Goal: Task Accomplishment & Management: Manage account settings

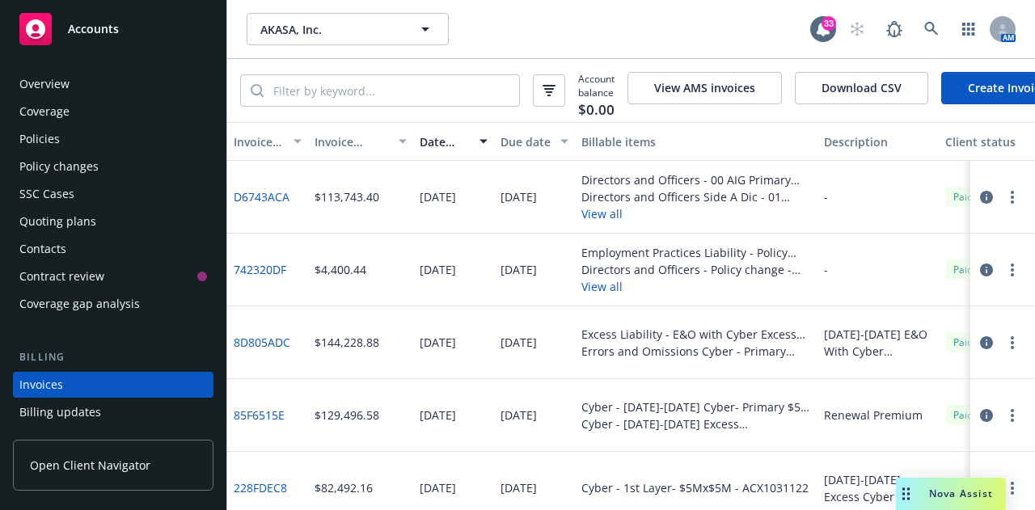
click at [39, 137] on div "Policies" at bounding box center [39, 139] width 40 height 26
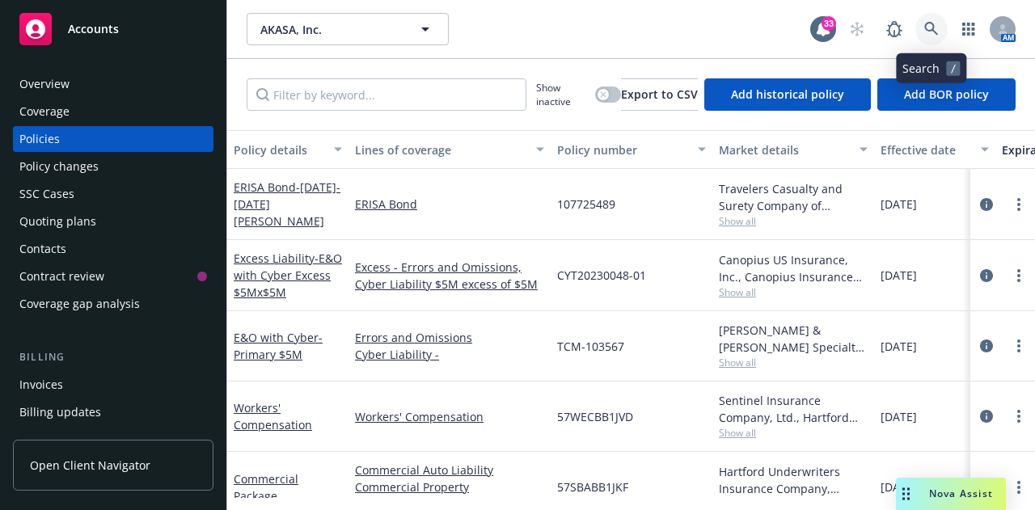
click at [918, 28] on link at bounding box center [931, 29] width 32 height 32
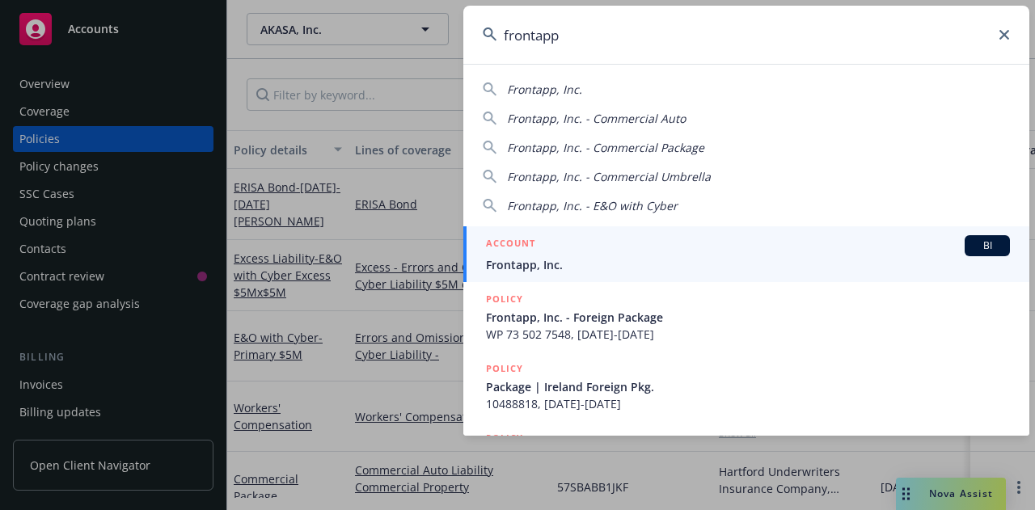
type input "frontapp"
click at [560, 239] on div "ACCOUNT BI" at bounding box center [748, 245] width 524 height 21
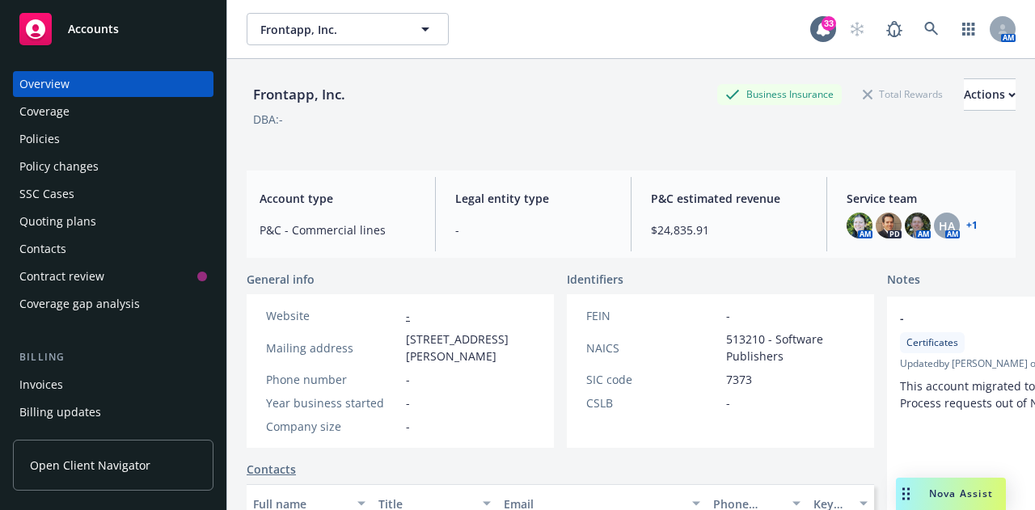
click at [91, 224] on div "Quoting plans" at bounding box center [57, 222] width 77 height 26
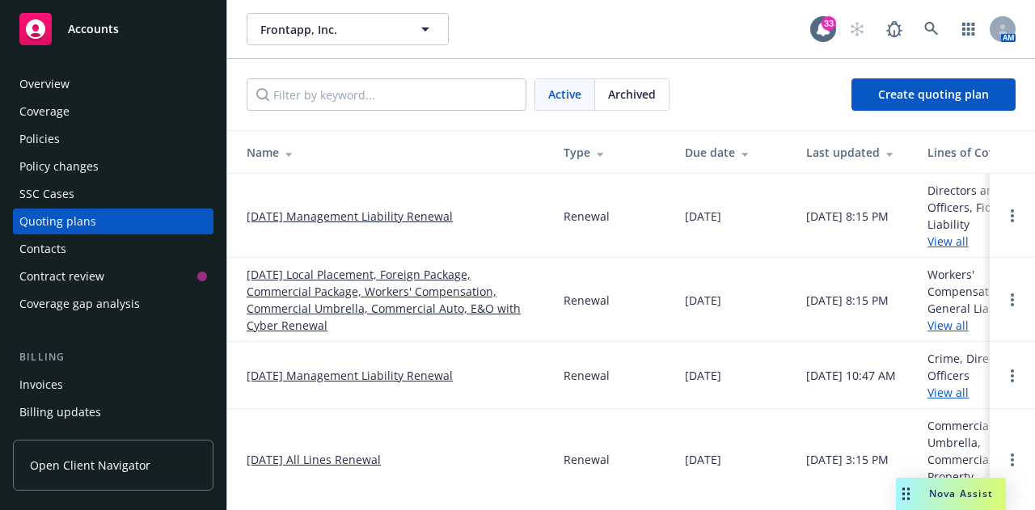
click at [391, 221] on link "[DATE] Management Liability Renewal" at bounding box center [350, 216] width 206 height 17
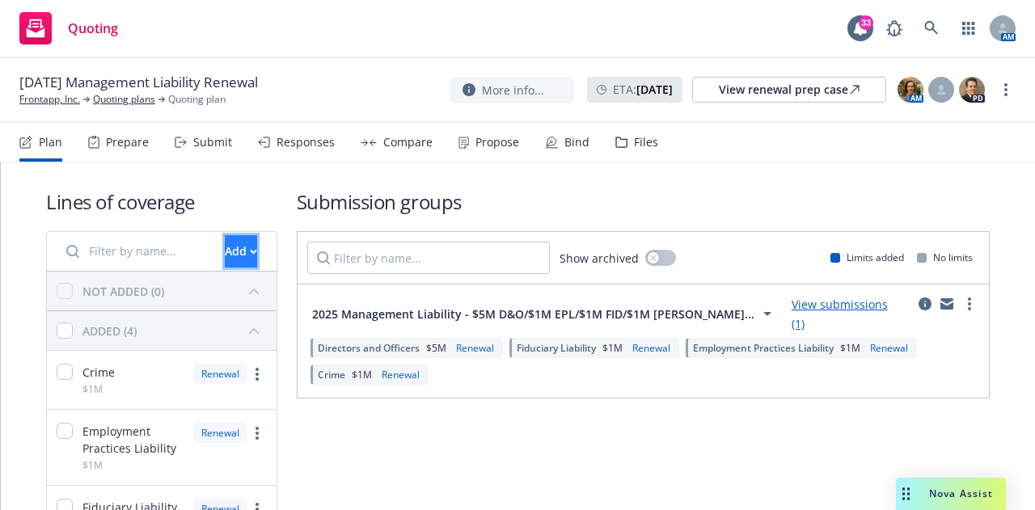
click at [225, 250] on div "Add" at bounding box center [241, 251] width 32 height 31
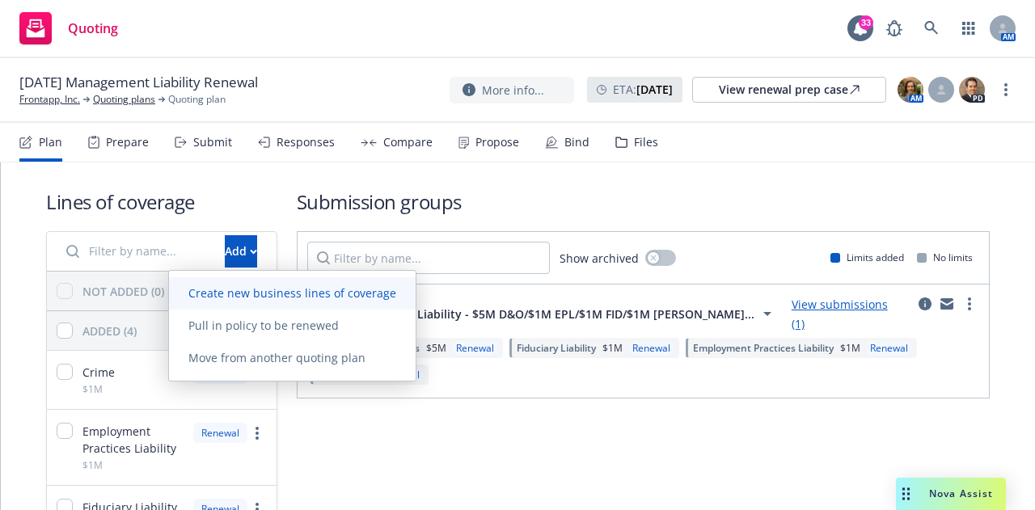
click at [232, 287] on span "Create new business lines of coverage" at bounding box center [292, 292] width 247 height 15
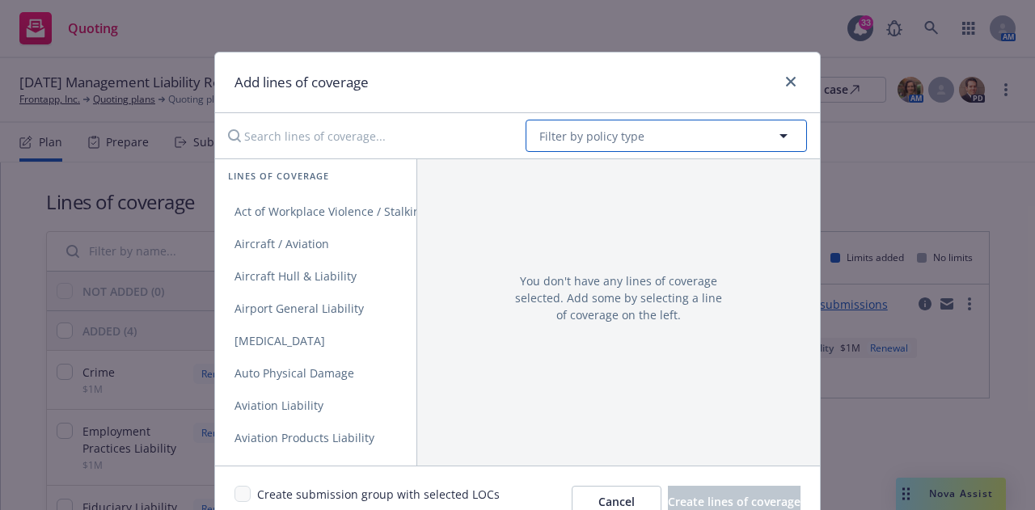
click at [555, 135] on span "Filter by policy type" at bounding box center [591, 136] width 105 height 17
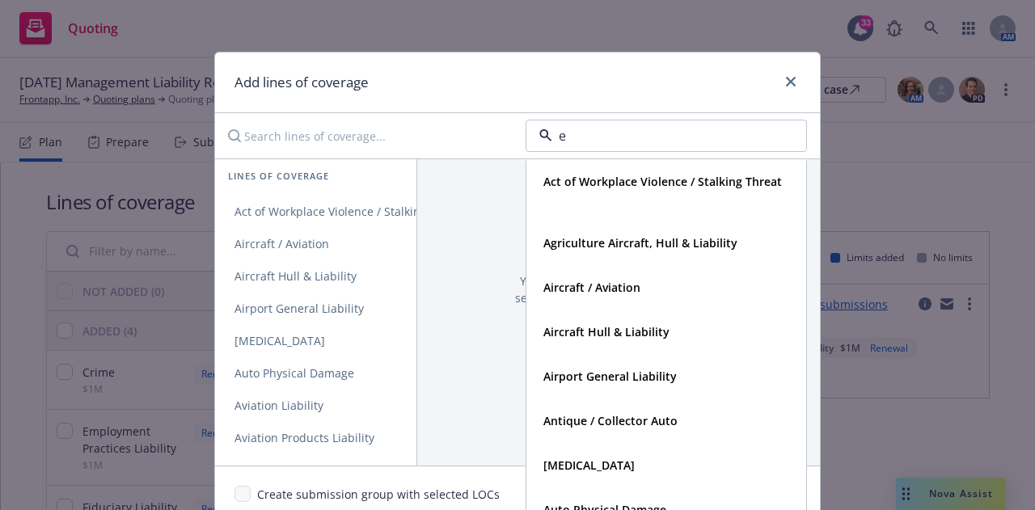
type input "ex"
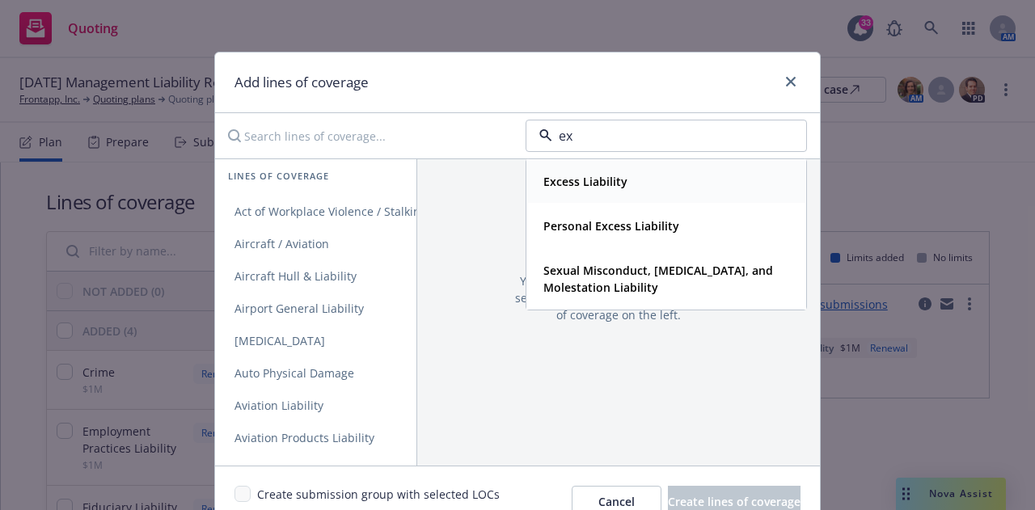
click at [585, 180] on strong "Excess Liability" at bounding box center [585, 181] width 84 height 15
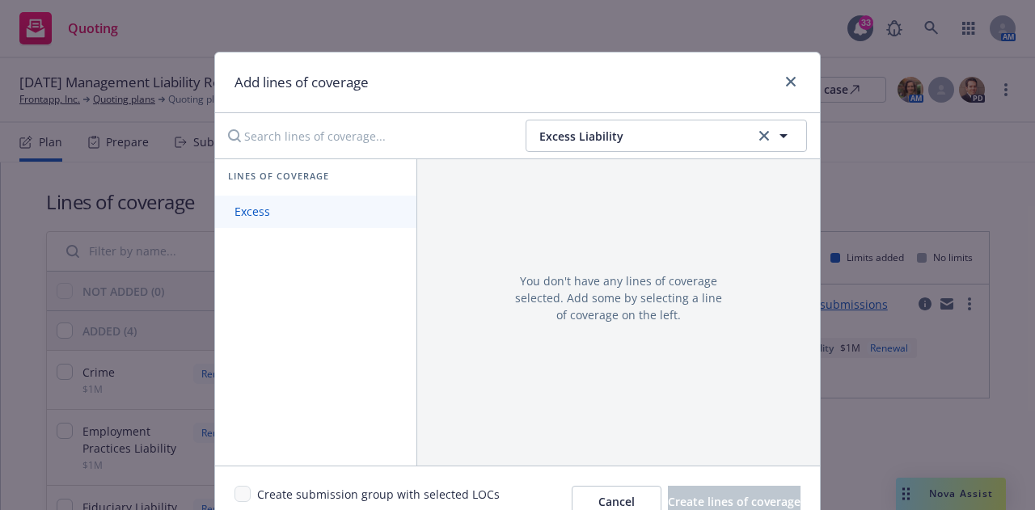
click at [334, 215] on link "Excess" at bounding box center [315, 212] width 201 height 32
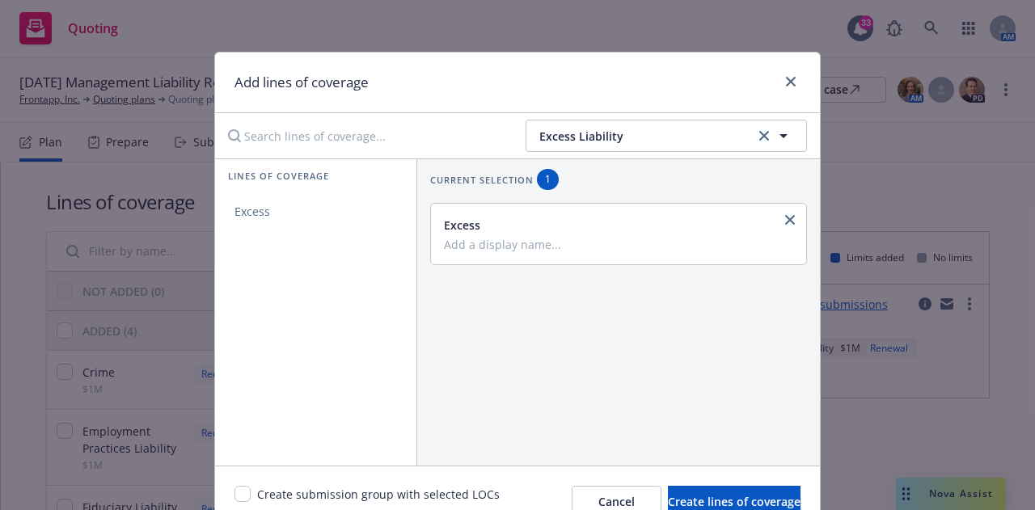
click at [493, 242] on input "Add a display name..." at bounding box center [617, 244] width 346 height 15
type input "Excess EPL"
click at [668, 488] on button "Create lines of coverage" at bounding box center [734, 502] width 133 height 32
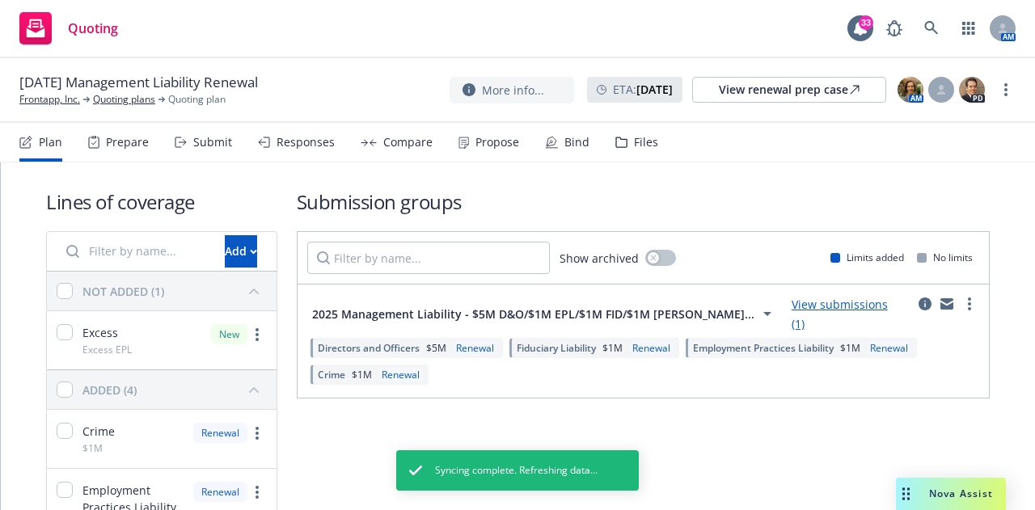
scroll to position [122, 0]
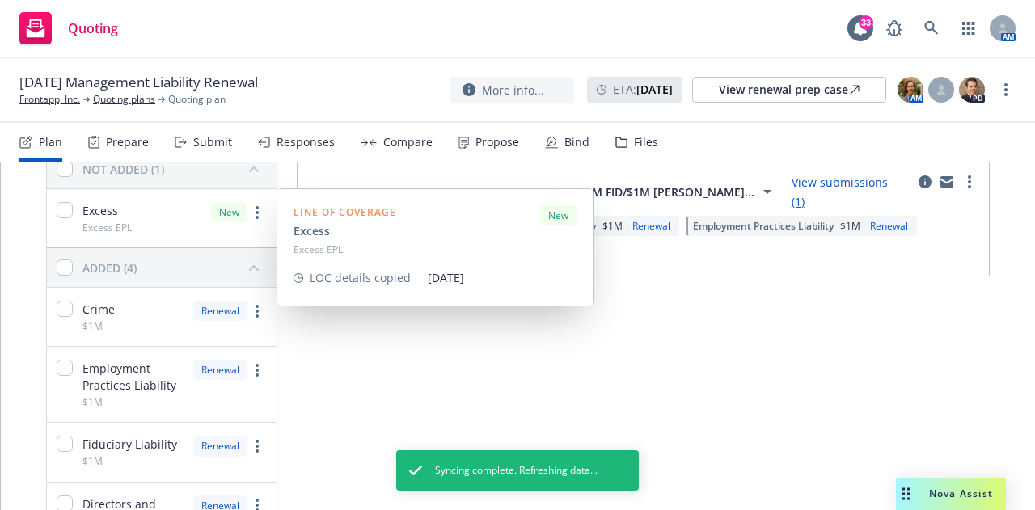
click at [67, 200] on div "Excess Excess EPL" at bounding box center [89, 218] width 85 height 58
checkbox input "true"
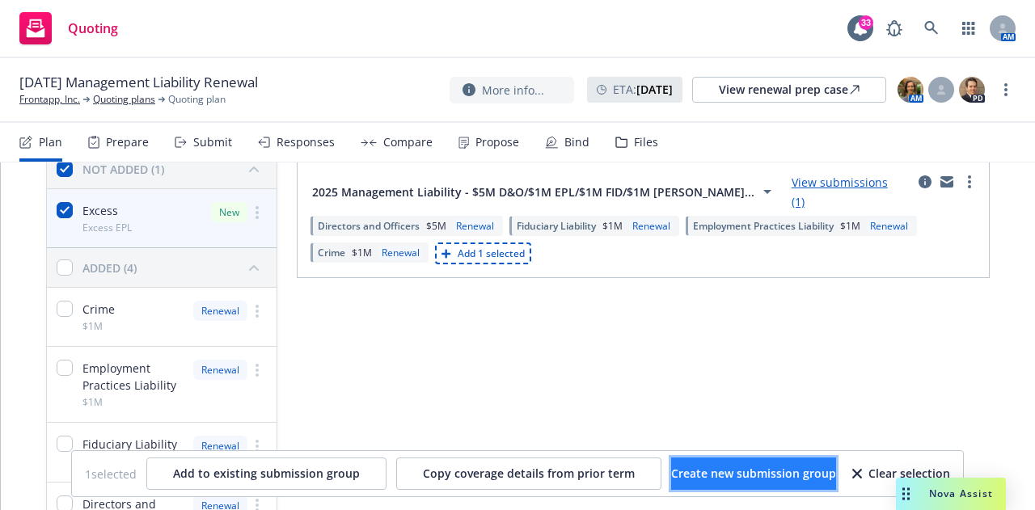
click at [753, 473] on span "Create new submission group" at bounding box center [753, 473] width 165 height 15
checkbox input "false"
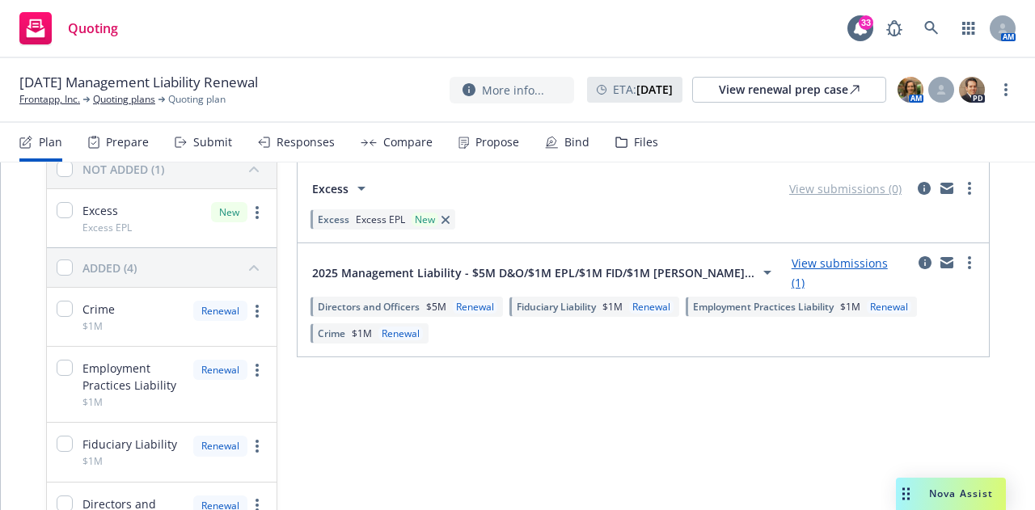
scroll to position [61, 0]
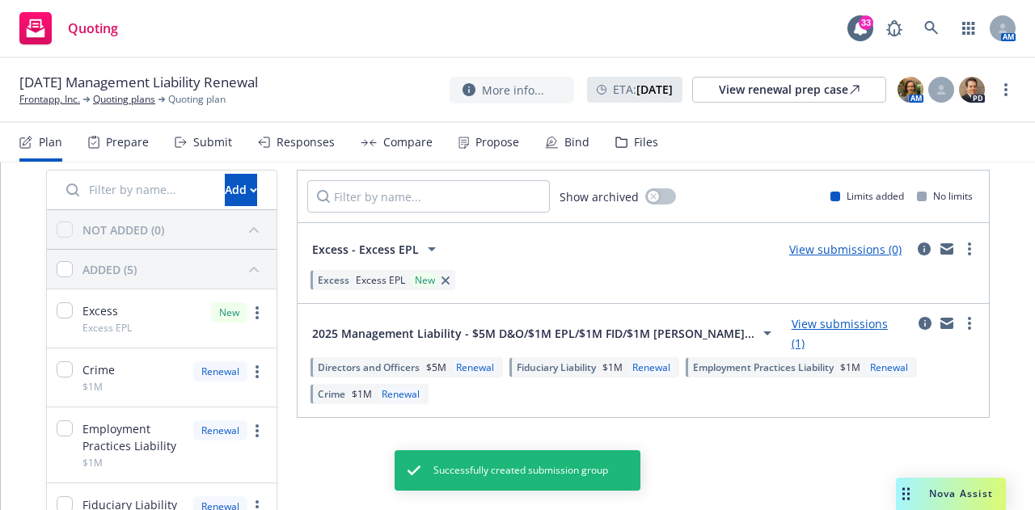
click at [841, 248] on link "View submissions (0)" at bounding box center [845, 249] width 112 height 15
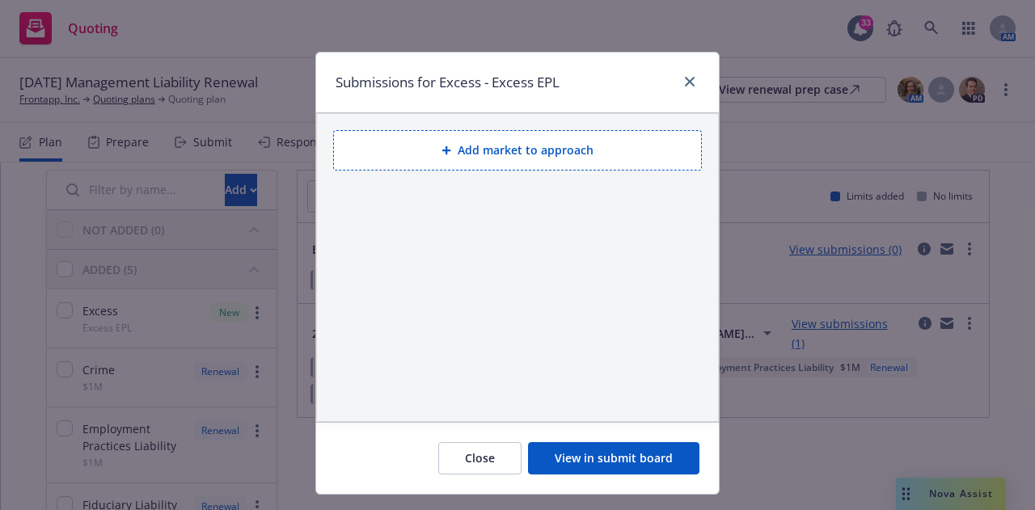
click at [467, 154] on button "Add market to approach" at bounding box center [517, 150] width 369 height 40
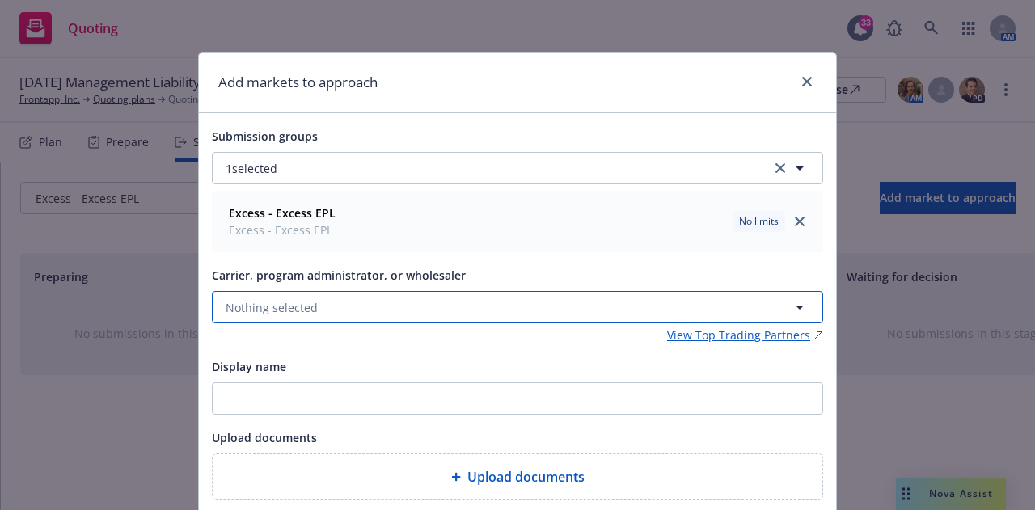
click at [413, 319] on button "Nothing selected" at bounding box center [517, 307] width 611 height 32
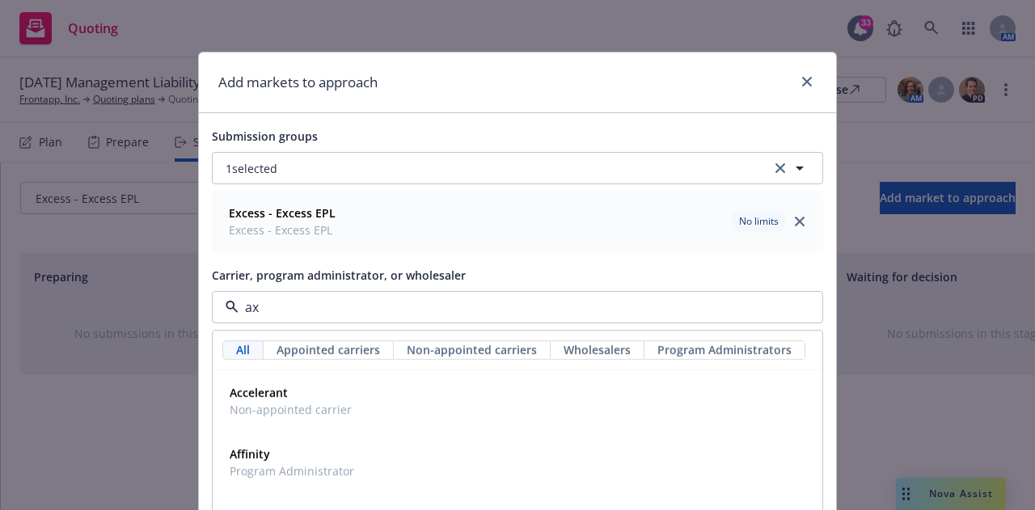
type input "axi"
click at [319, 399] on div "AXIS Capital Appointed carrier" at bounding box center [276, 401] width 106 height 40
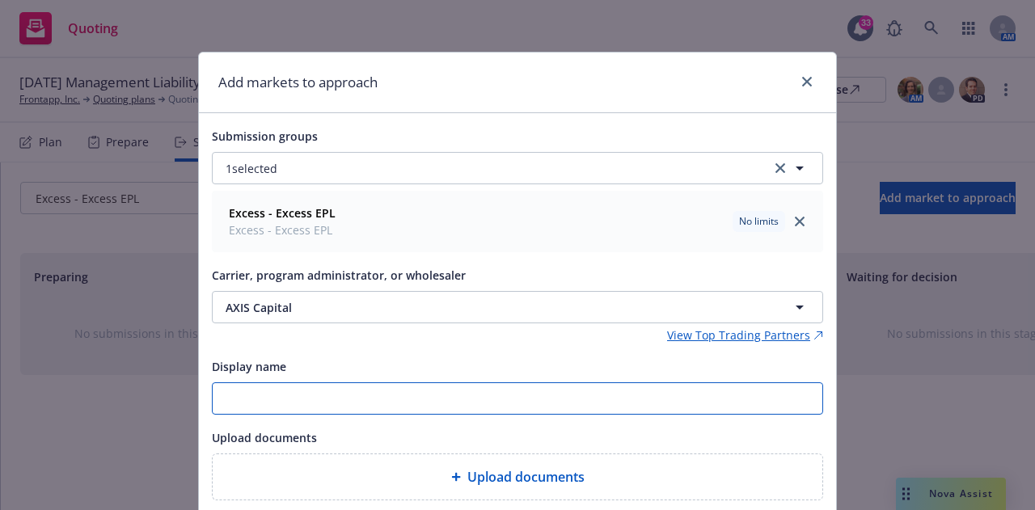
click at [319, 399] on input "Display name" at bounding box center [518, 398] width 610 height 31
click at [607, 358] on div "Display name" at bounding box center [517, 366] width 611 height 19
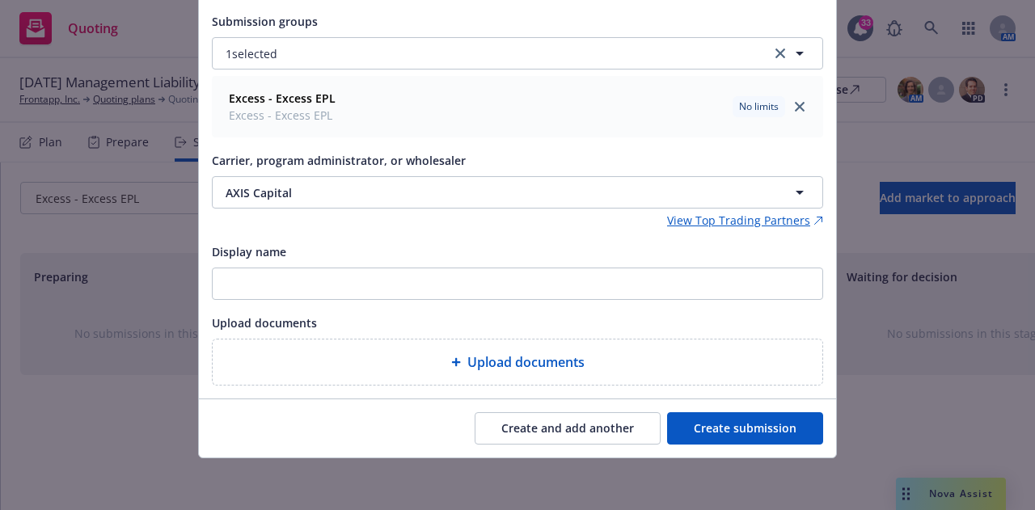
click at [742, 420] on button "Create submission" at bounding box center [745, 428] width 156 height 32
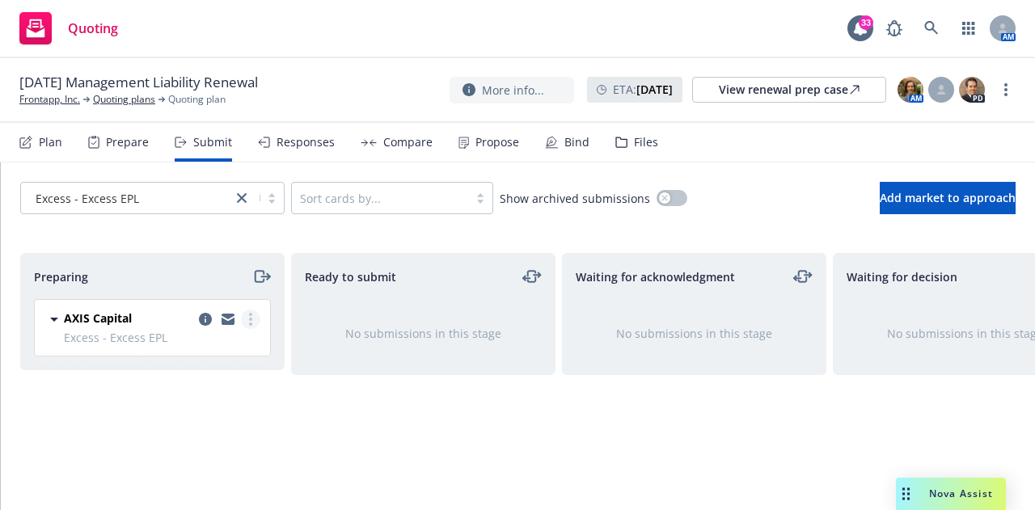
click at [251, 324] on circle "more" at bounding box center [250, 324] width 3 height 3
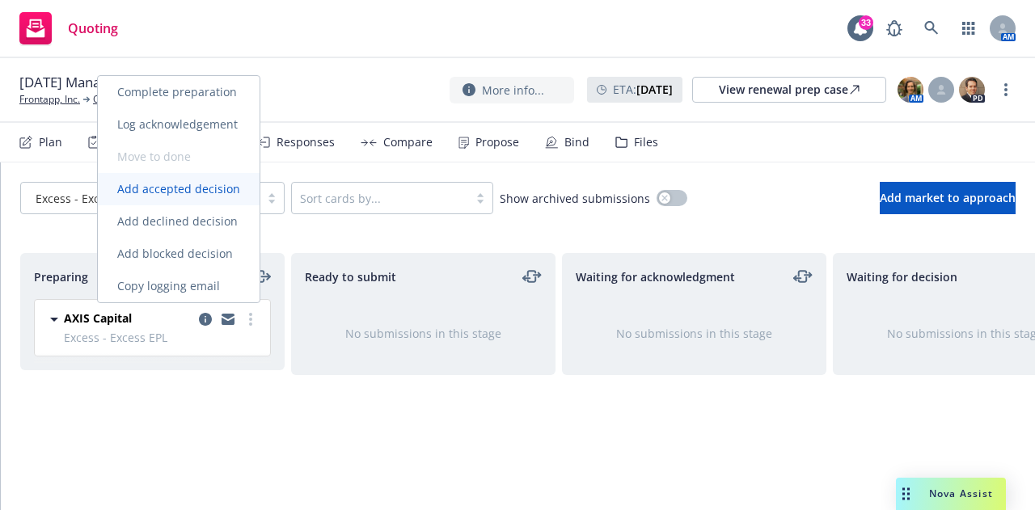
click at [204, 192] on span "Add accepted decision" at bounding box center [179, 188] width 162 height 15
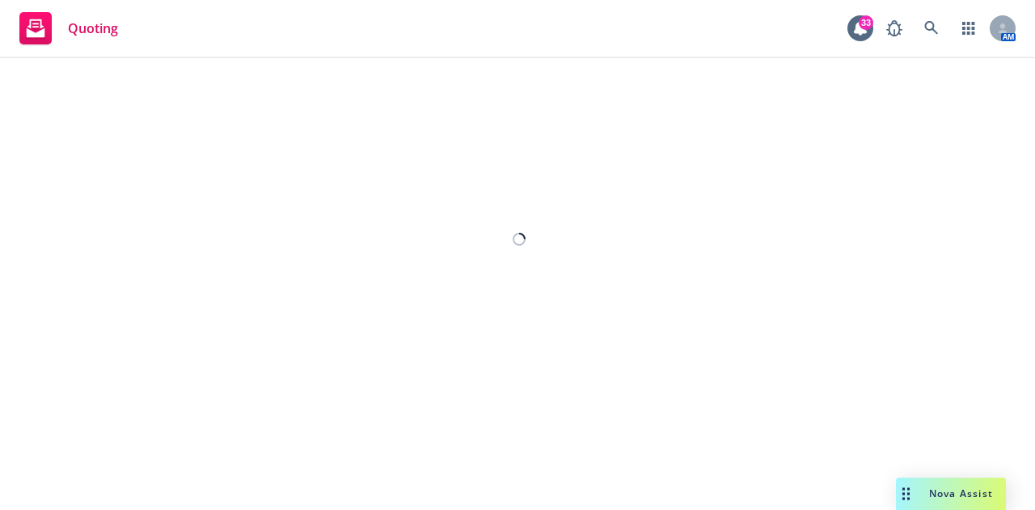
select select "12"
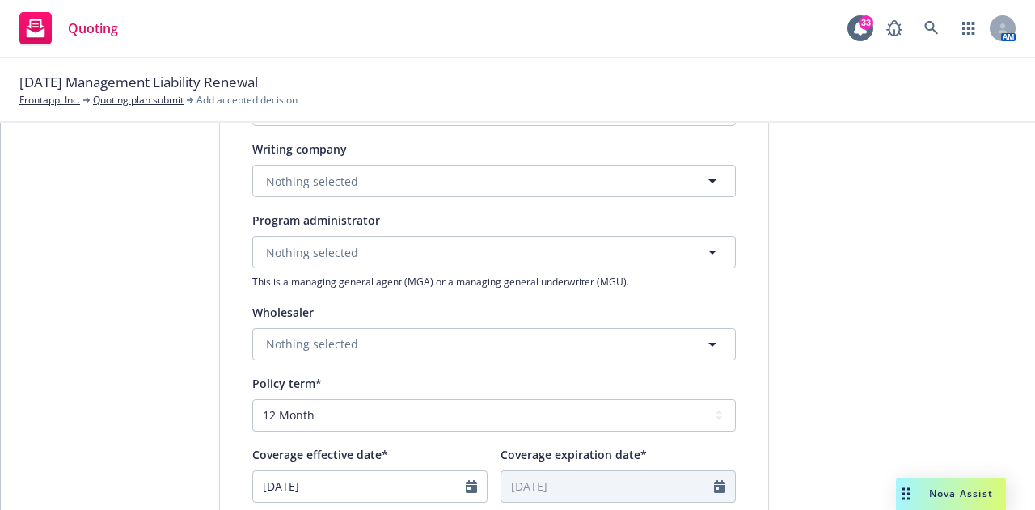
scroll to position [391, 0]
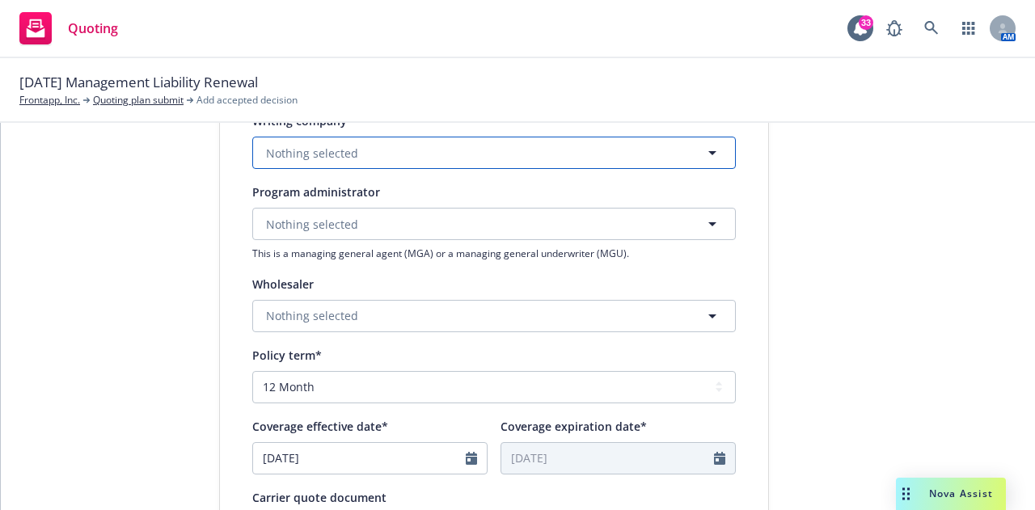
click at [446, 156] on button "Nothing selected" at bounding box center [494, 153] width 484 height 32
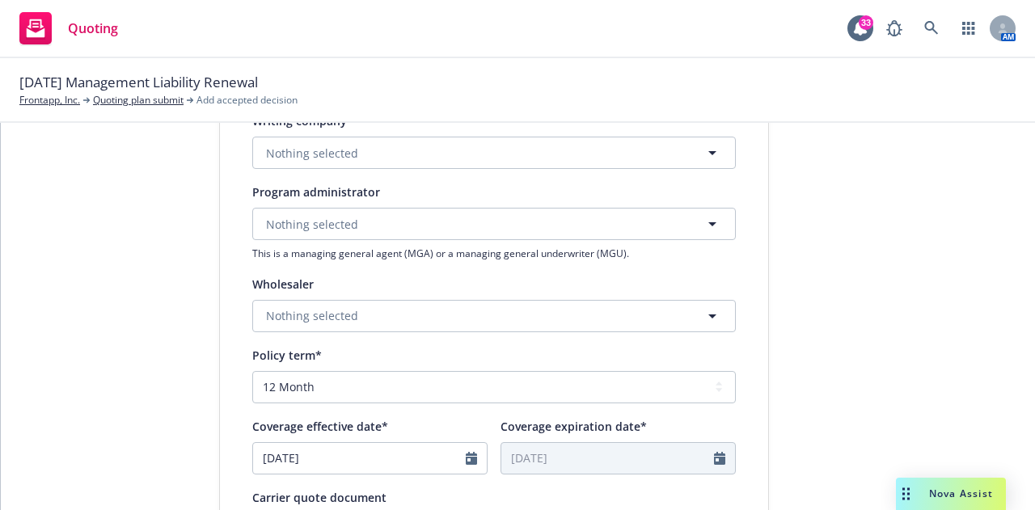
type input "a"
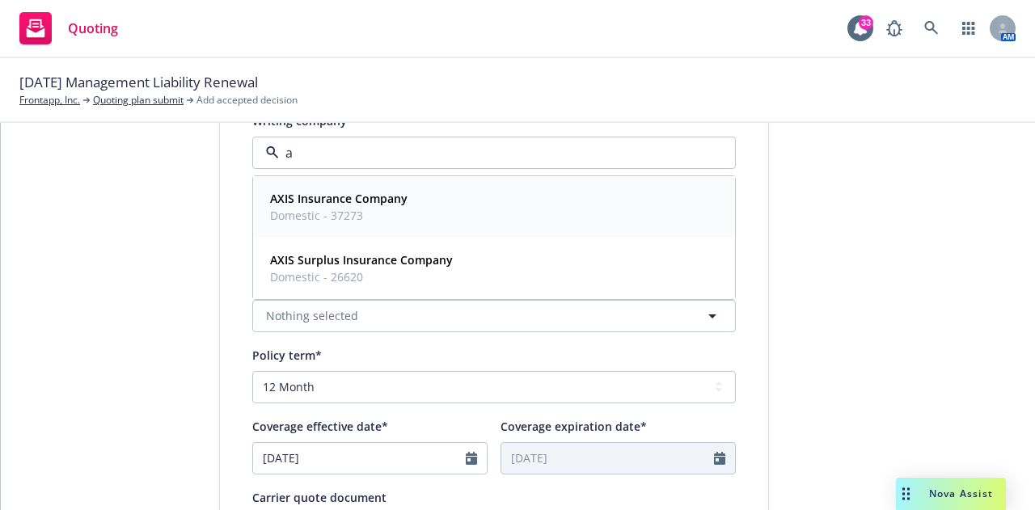
click at [421, 196] on div "AXIS Insurance Company Domestic - 37273" at bounding box center [494, 207] width 461 height 40
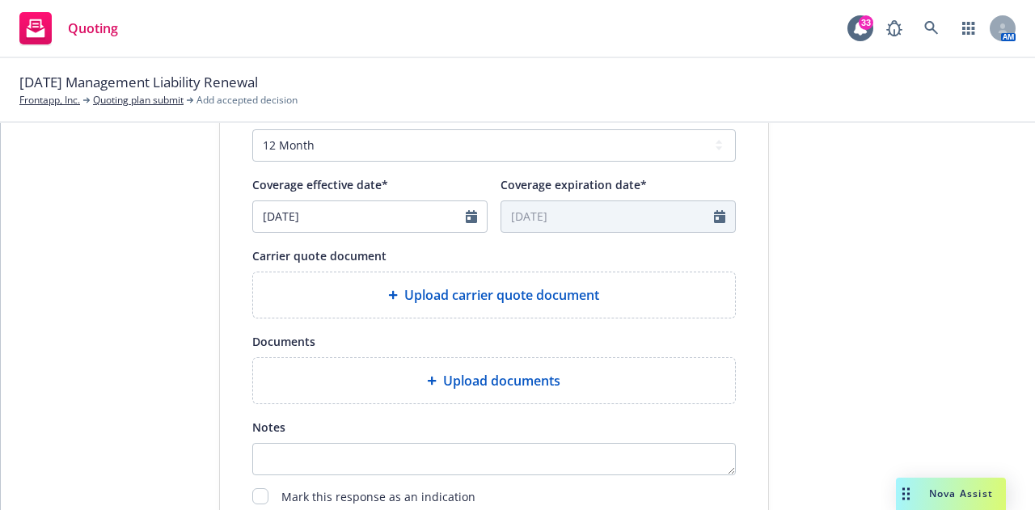
scroll to position [634, 0]
click at [468, 218] on icon "Calendar" at bounding box center [471, 215] width 11 height 13
select select "9"
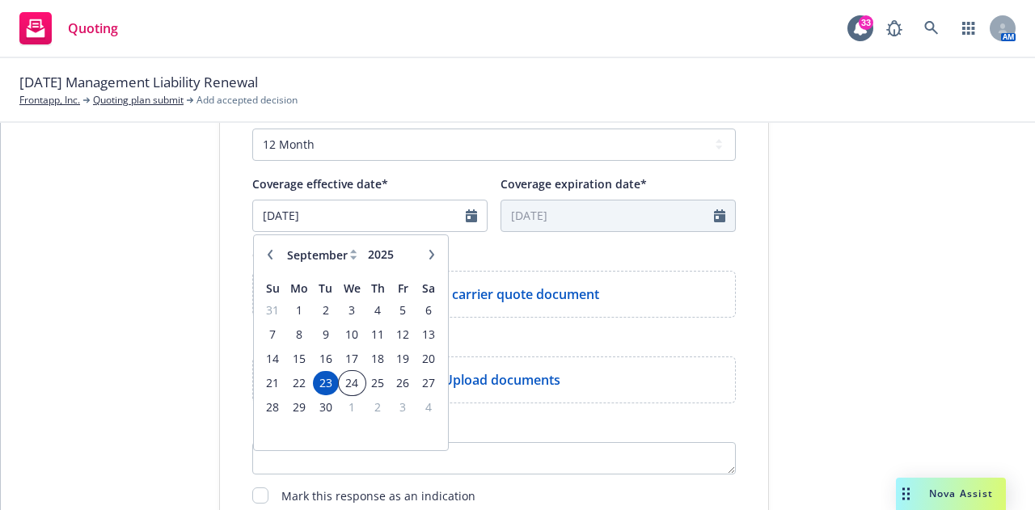
click at [345, 389] on span "24" at bounding box center [351, 383] width 23 height 20
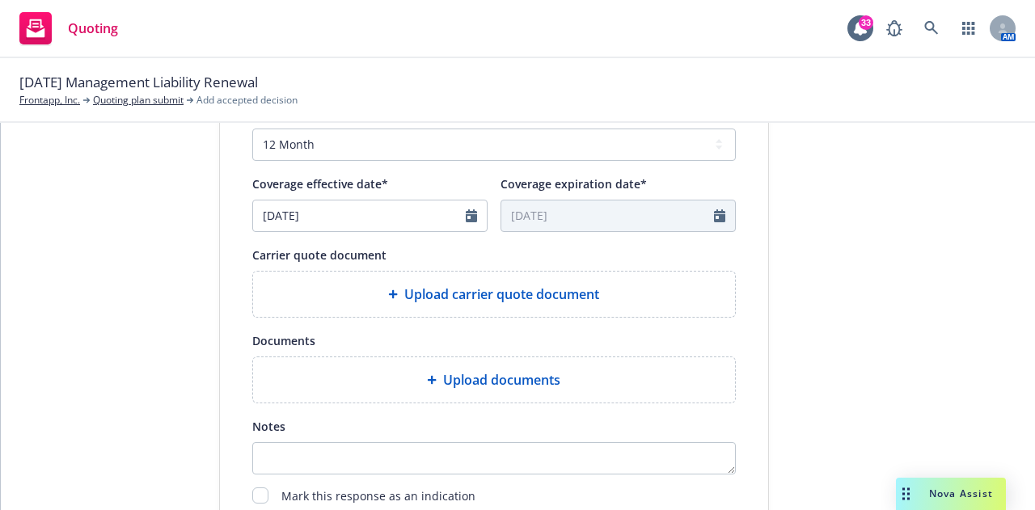
type input "[DATE]"
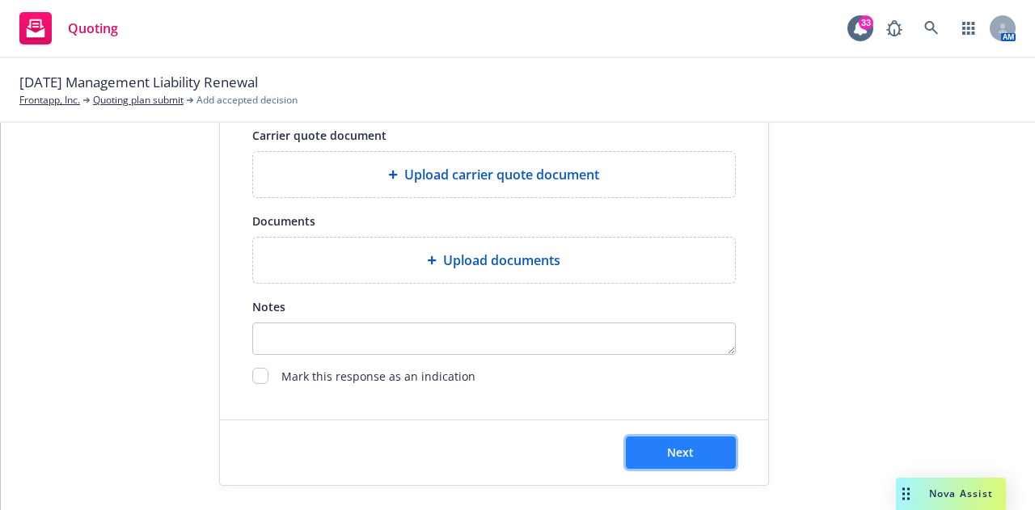
click at [667, 455] on span "Next" at bounding box center [680, 452] width 27 height 15
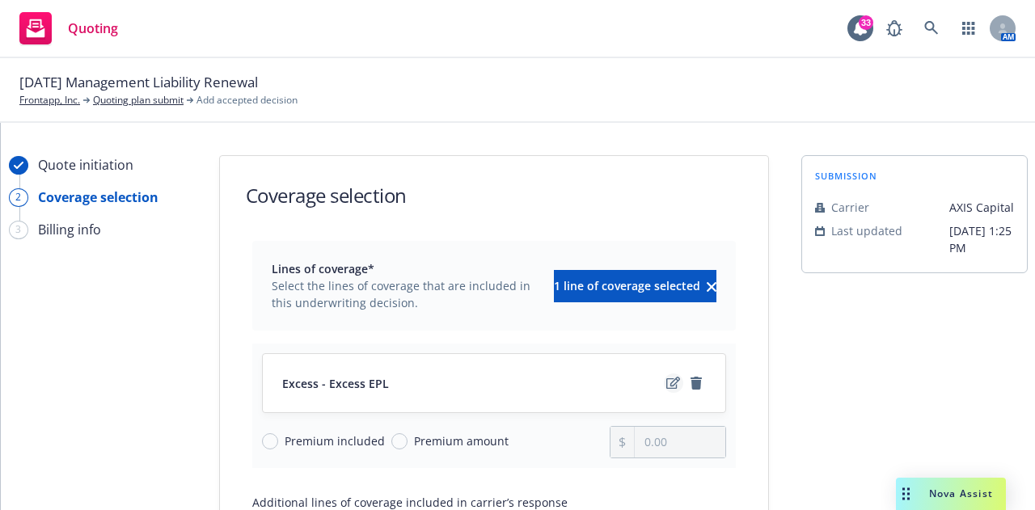
click at [666, 388] on icon "edit" at bounding box center [673, 383] width 14 height 12
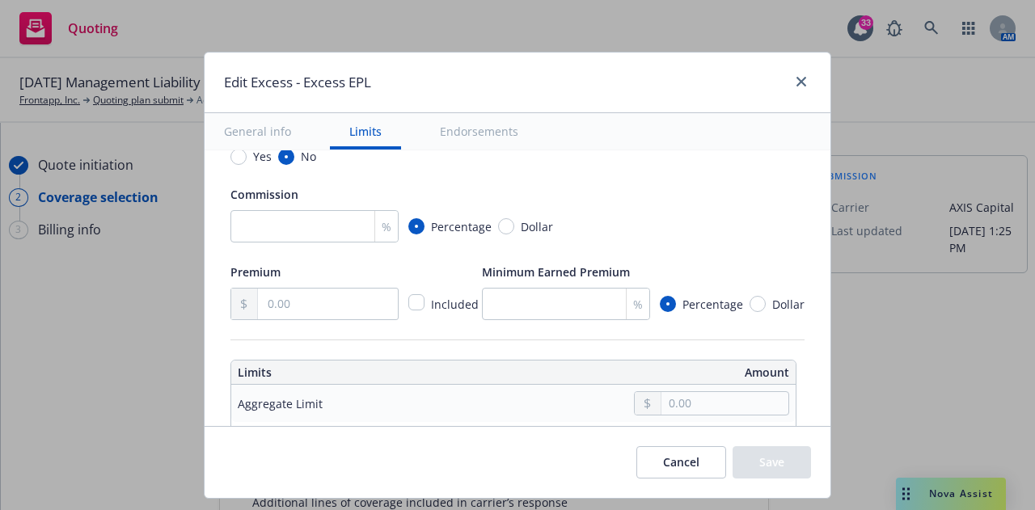
scroll to position [335, 0]
click at [239, 234] on input "number" at bounding box center [314, 225] width 168 height 32
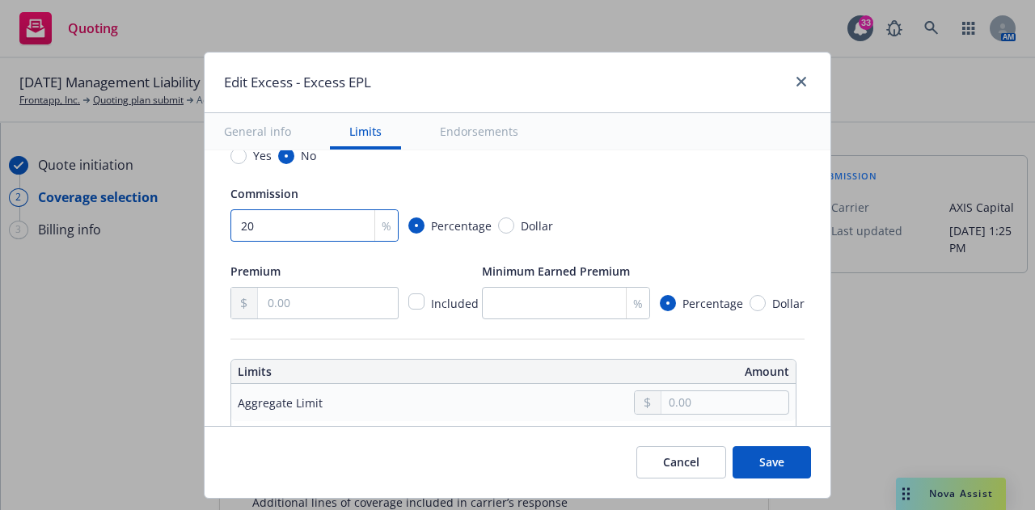
type input "20"
click at [272, 302] on input "text" at bounding box center [328, 303] width 140 height 31
type input "6,078.00"
click at [714, 400] on input "text" at bounding box center [724, 402] width 127 height 23
type input "1,000,000.00"
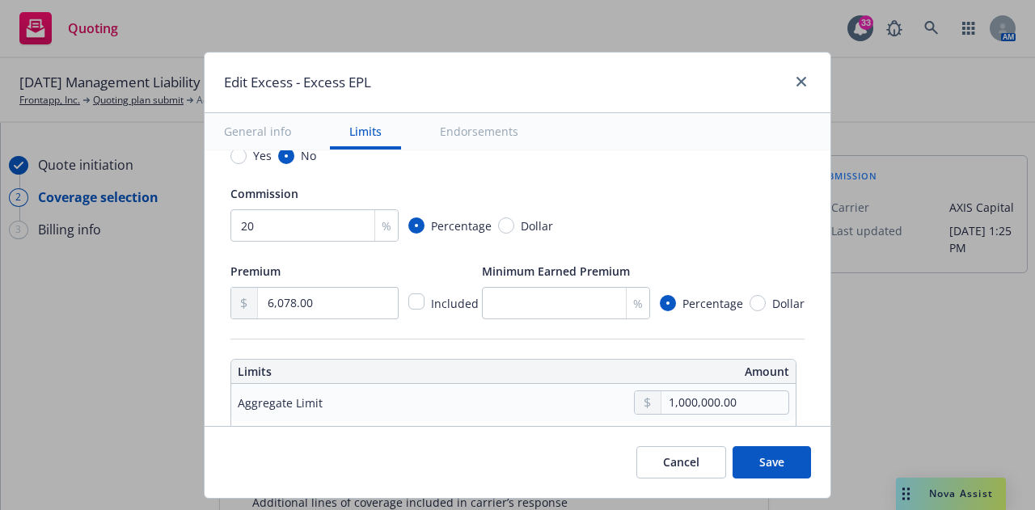
click at [691, 273] on button "$1,000,000.00" at bounding box center [709, 272] width 139 height 30
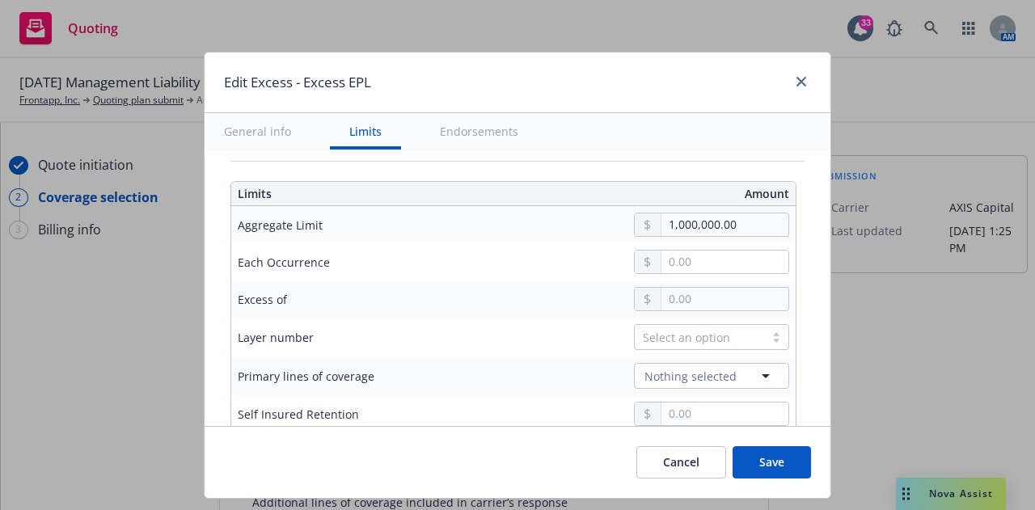
scroll to position [535, 0]
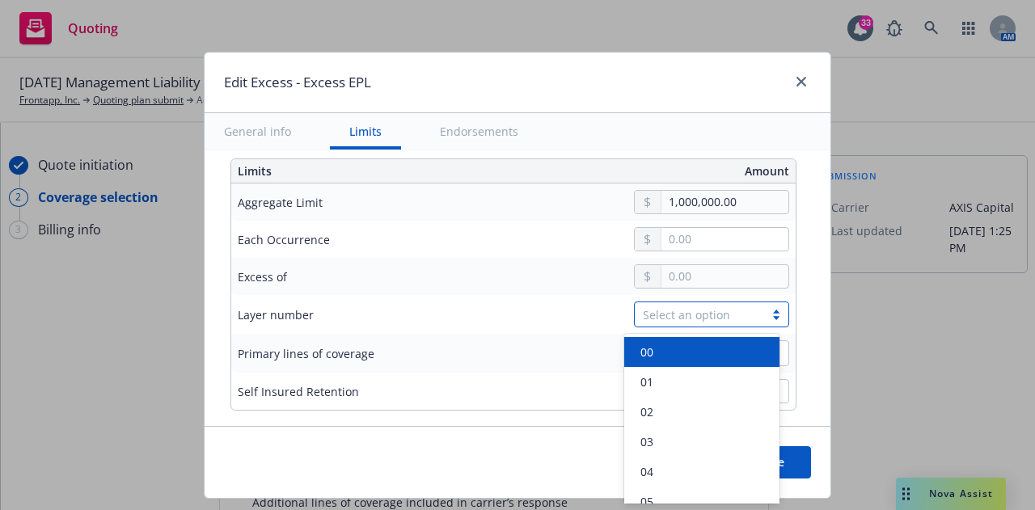
click at [679, 320] on div "Select an option" at bounding box center [699, 314] width 113 height 17
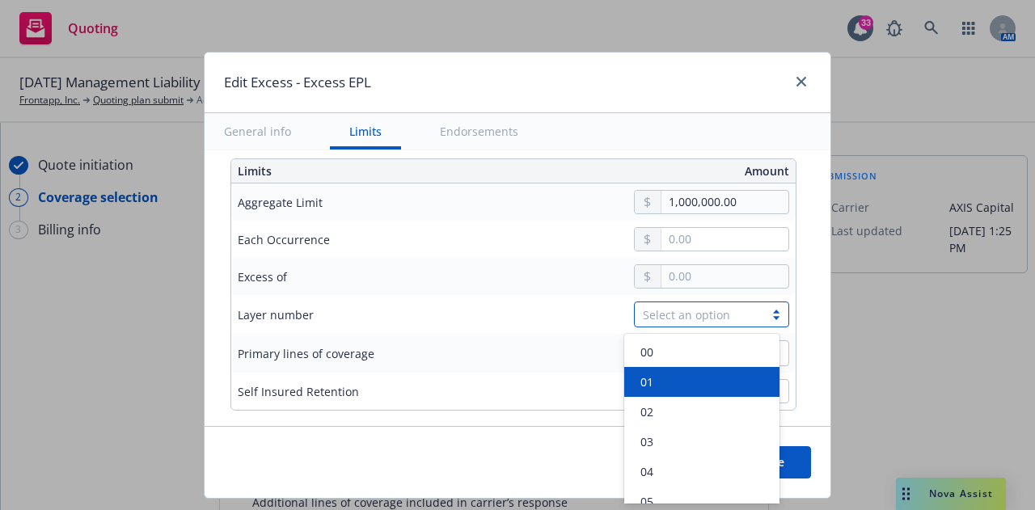
click at [674, 375] on div "01" at bounding box center [702, 382] width 136 height 17
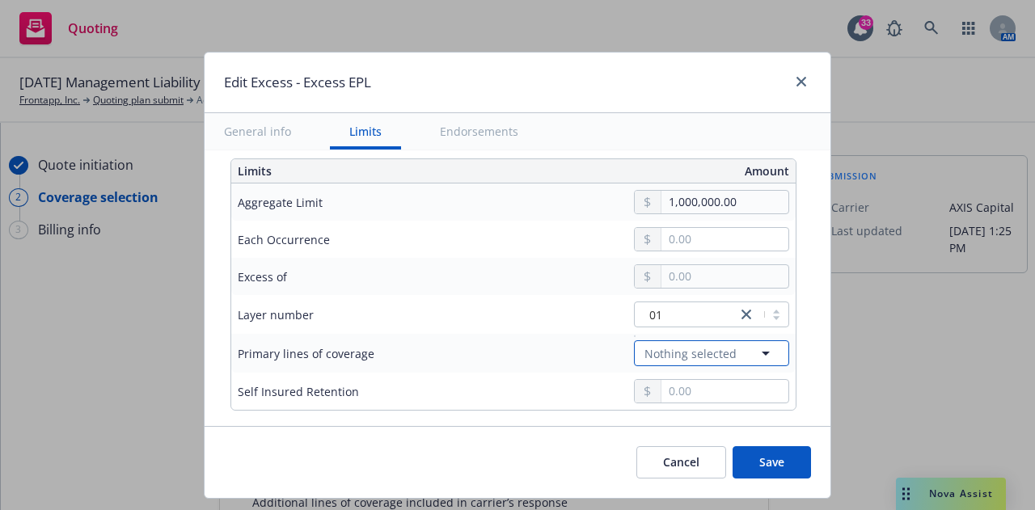
click at [670, 357] on span "Nothing selected" at bounding box center [691, 353] width 92 height 17
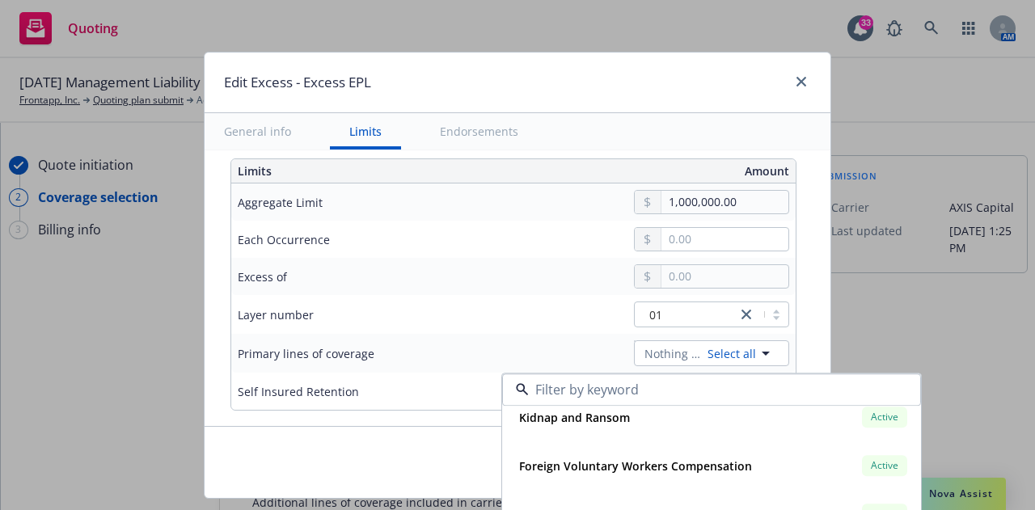
scroll to position [499, 0]
click at [657, 142] on div "General info Limits Endorsements" at bounding box center [518, 131] width 626 height 37
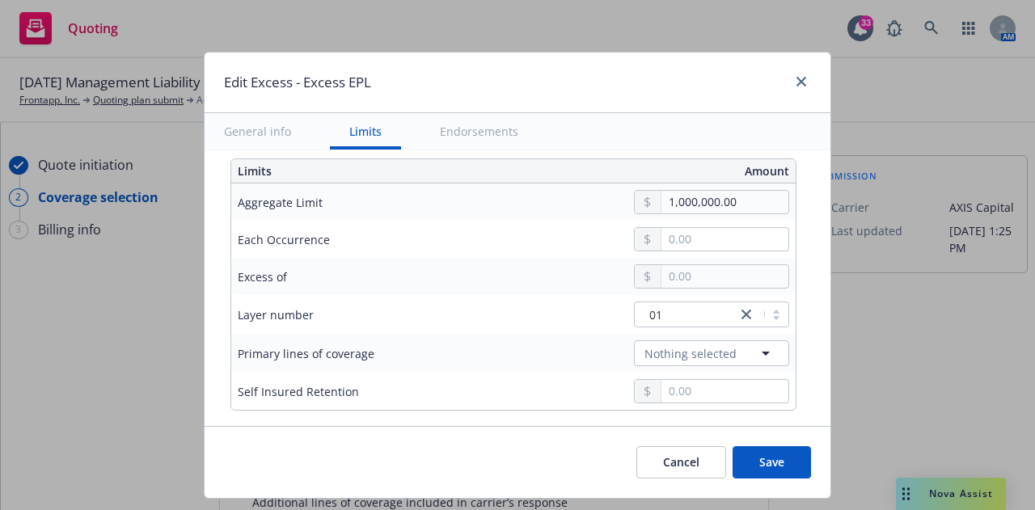
click at [774, 449] on button "Save" at bounding box center [772, 462] width 78 height 32
radio input "true"
type input "6,078.00"
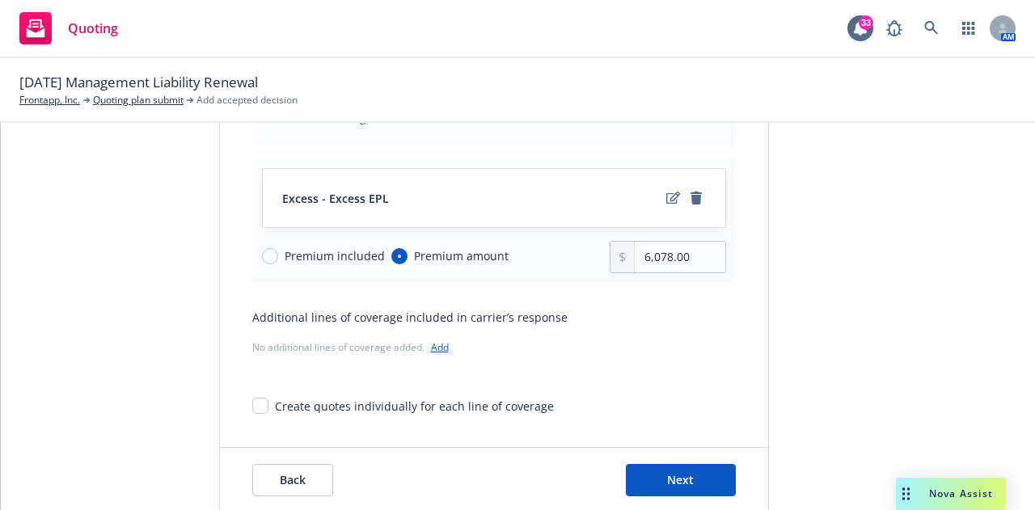
scroll to position [186, 0]
click at [674, 477] on span "Next" at bounding box center [680, 478] width 27 height 15
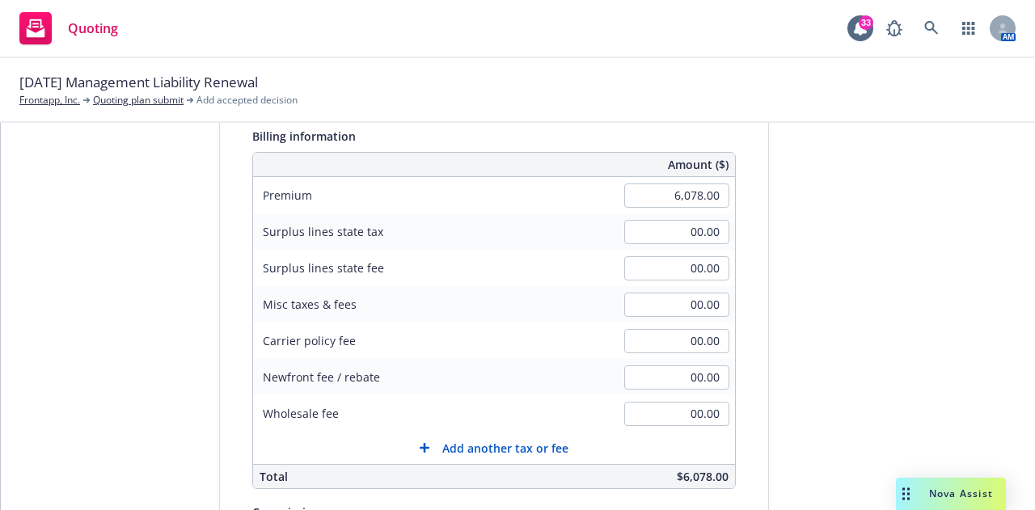
scroll to position [272, 0]
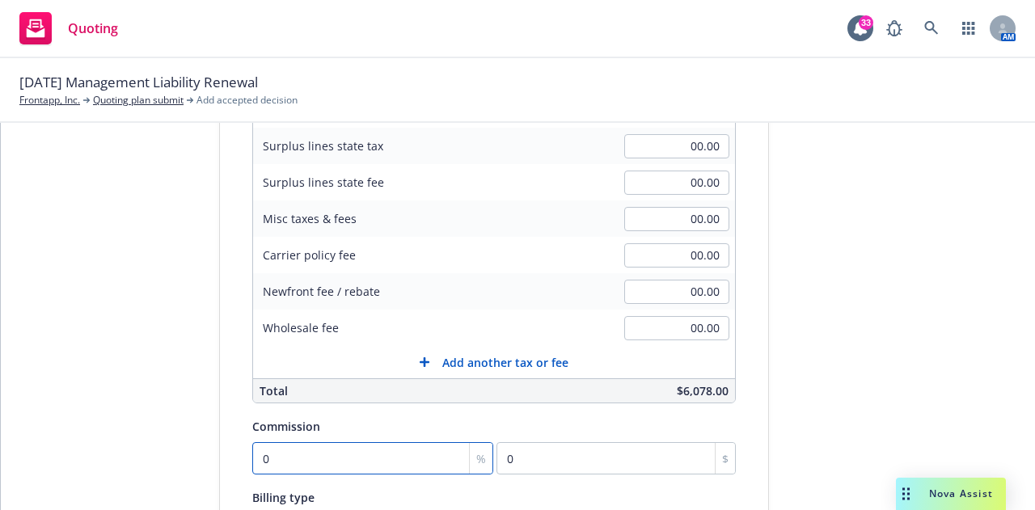
click at [279, 464] on input "0" at bounding box center [373, 458] width 242 height 32
type input "2"
type input "121.56"
type input "20"
type input "1215.6"
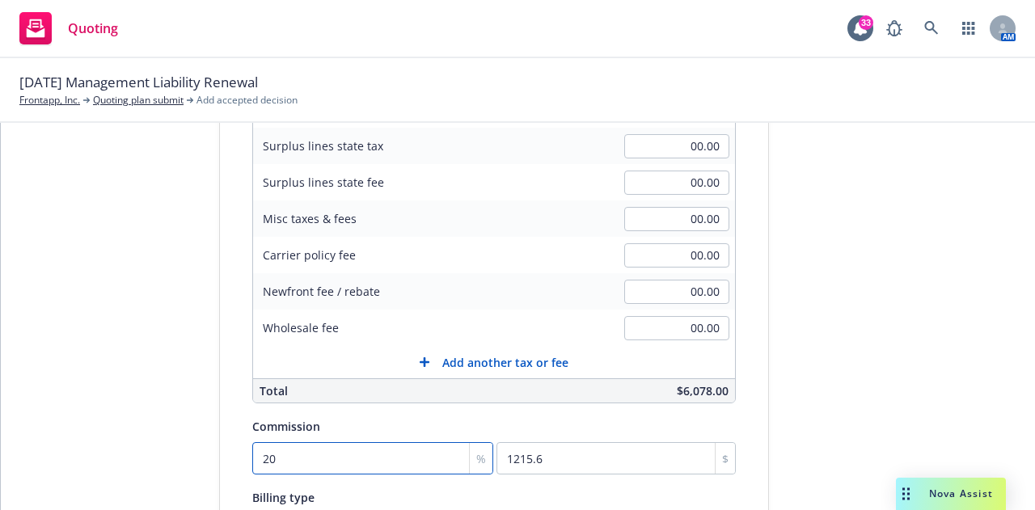
type input "20"
click at [406, 412] on div "Surplus lines state No surplus lines state [US_STATE] [US_STATE] [US_STATE] [US…" at bounding box center [494, 290] width 484 height 643
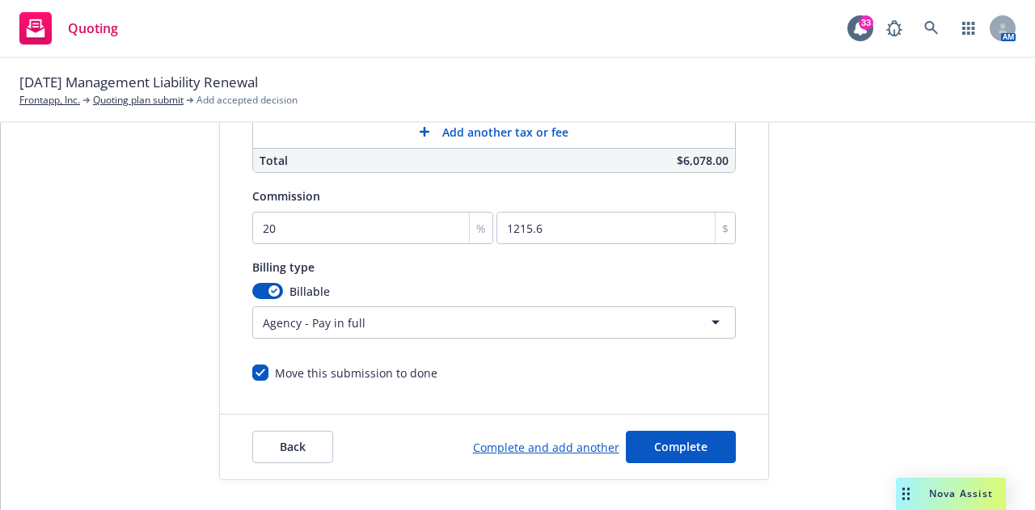
scroll to position [517, 0]
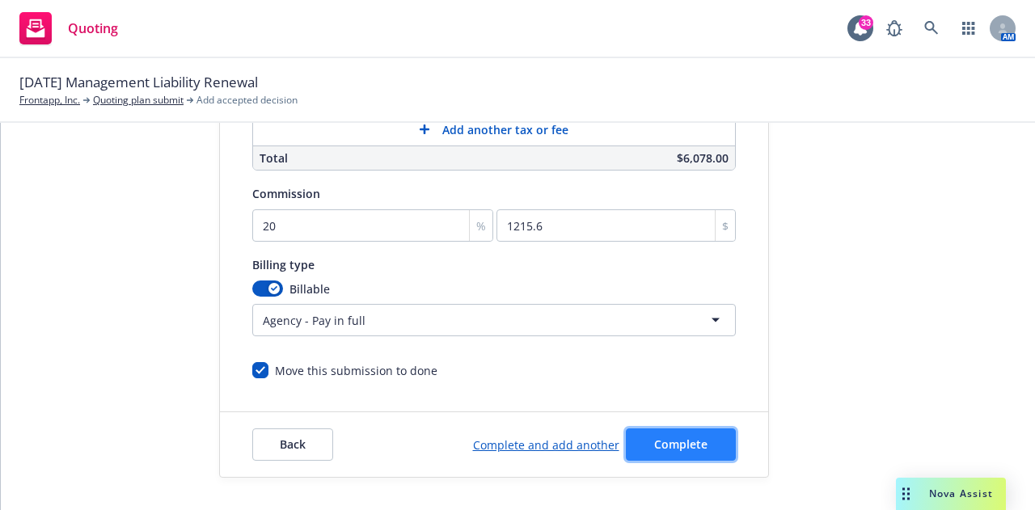
click at [668, 442] on button "Complete" at bounding box center [681, 445] width 110 height 32
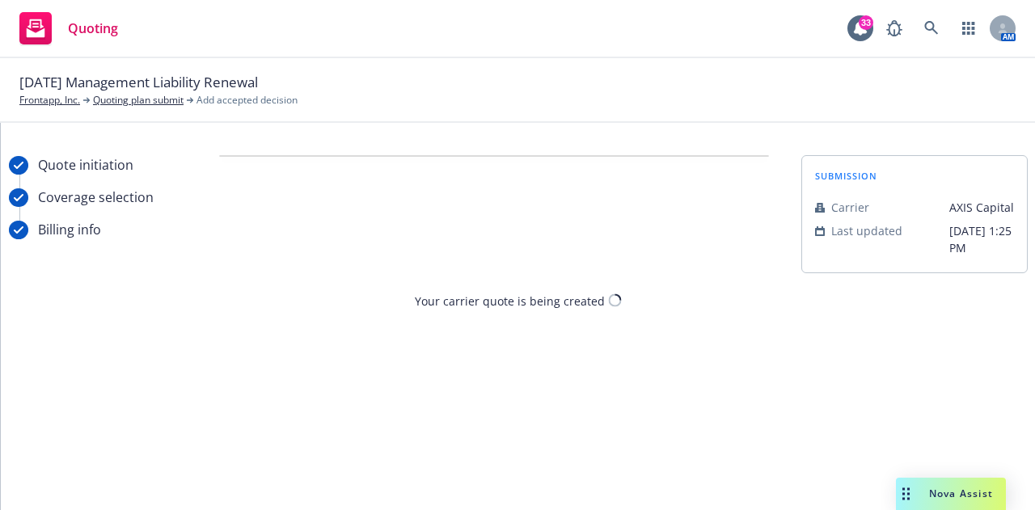
scroll to position [0, 0]
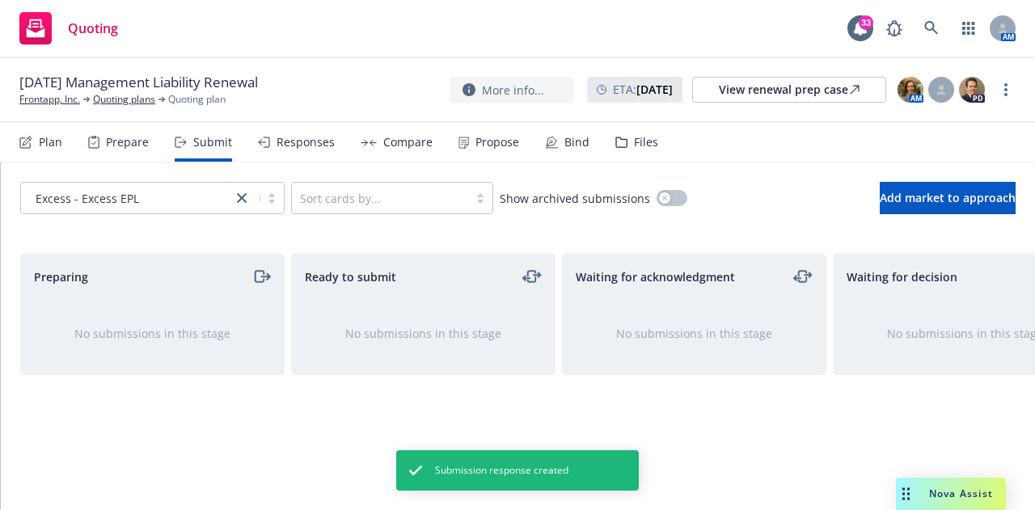
click at [30, 144] on icon at bounding box center [25, 142] width 13 height 13
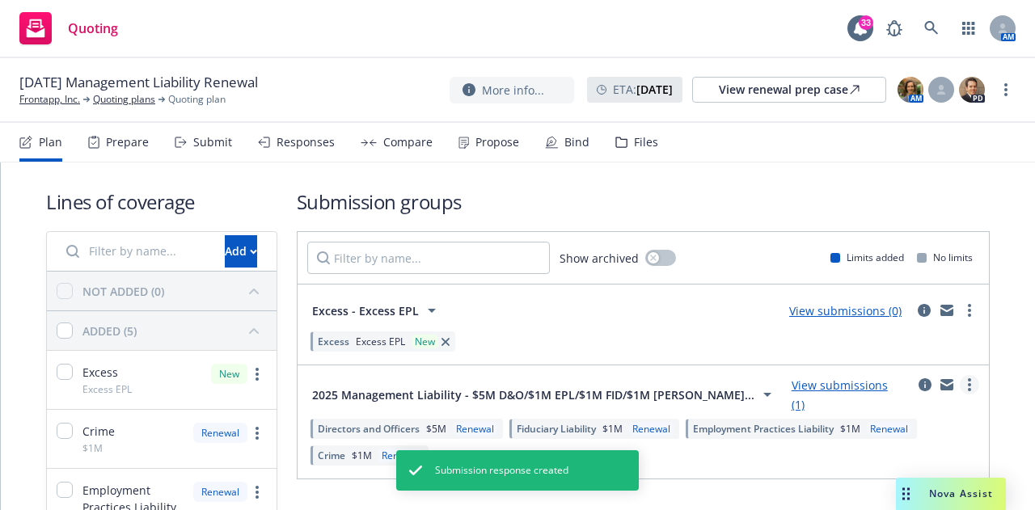
click at [960, 395] on link "more" at bounding box center [969, 384] width 19 height 19
click at [802, 386] on link "View submissions (1)" at bounding box center [840, 395] width 96 height 35
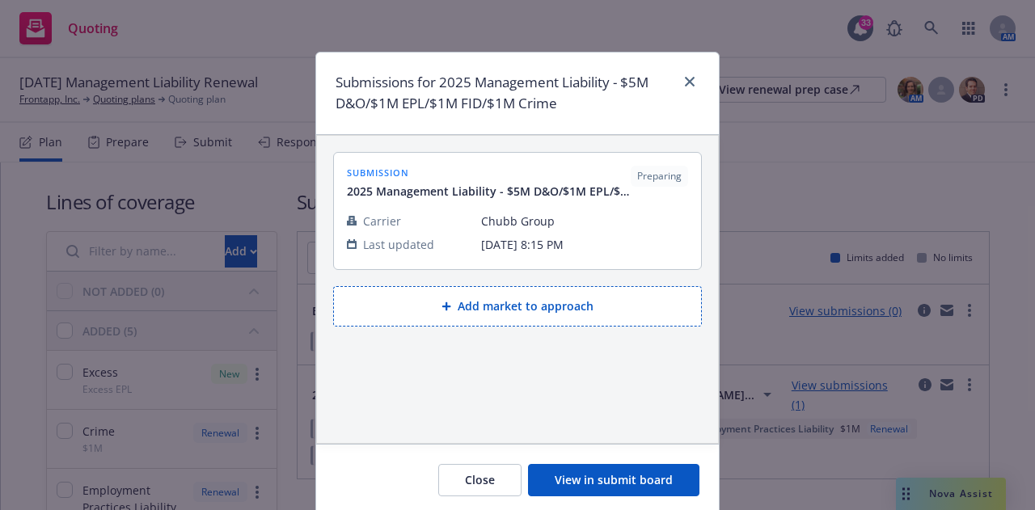
click at [583, 479] on button "View in submit board" at bounding box center [613, 480] width 171 height 32
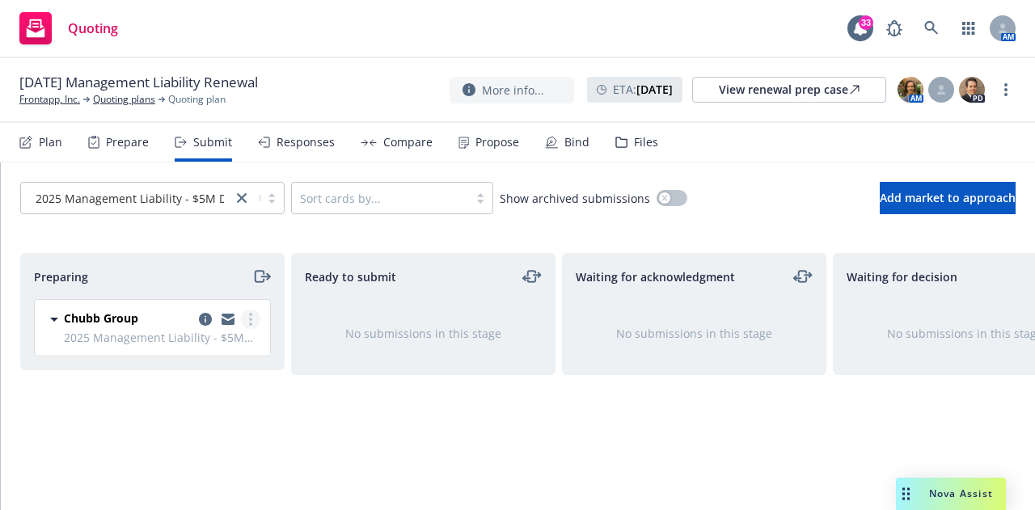
click at [251, 317] on icon "more" at bounding box center [250, 319] width 3 height 13
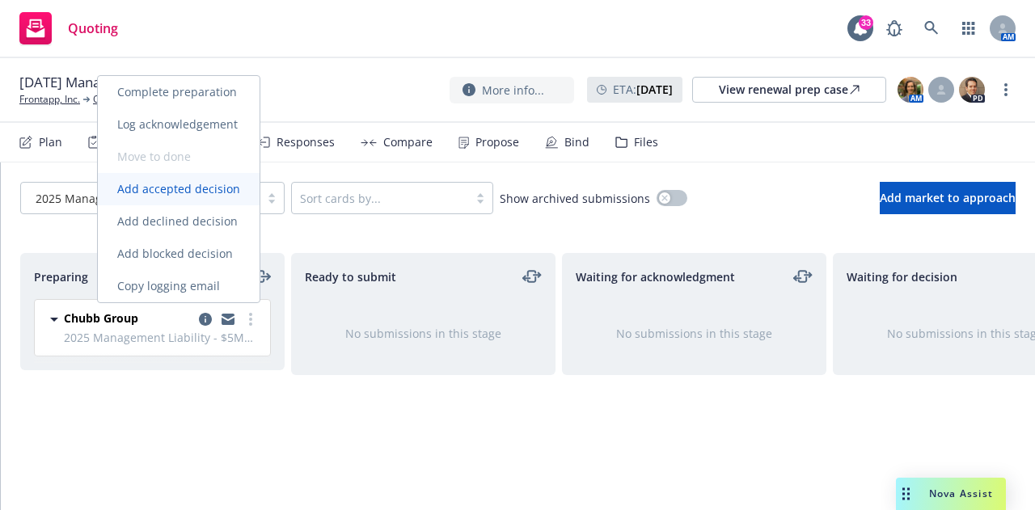
click at [201, 186] on span "Add accepted decision" at bounding box center [179, 188] width 162 height 15
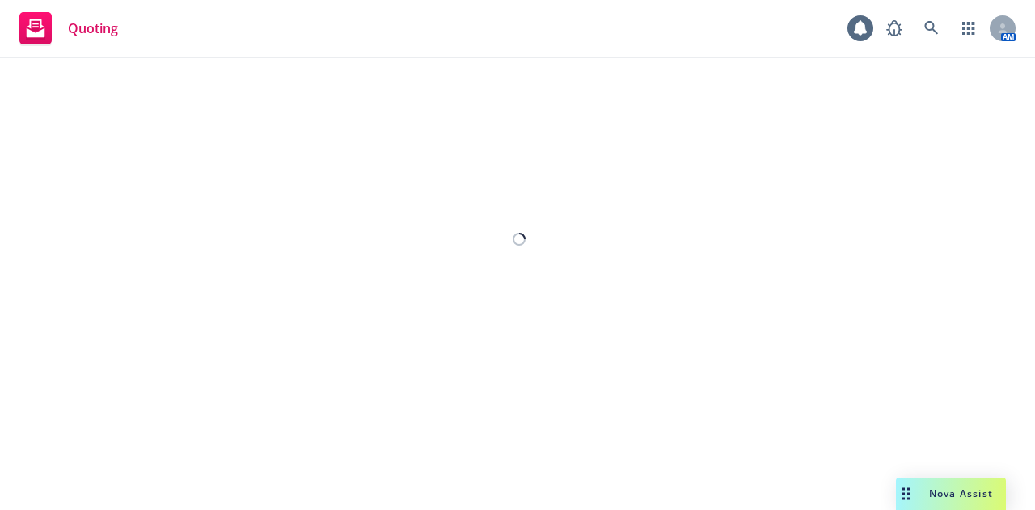
select select "12"
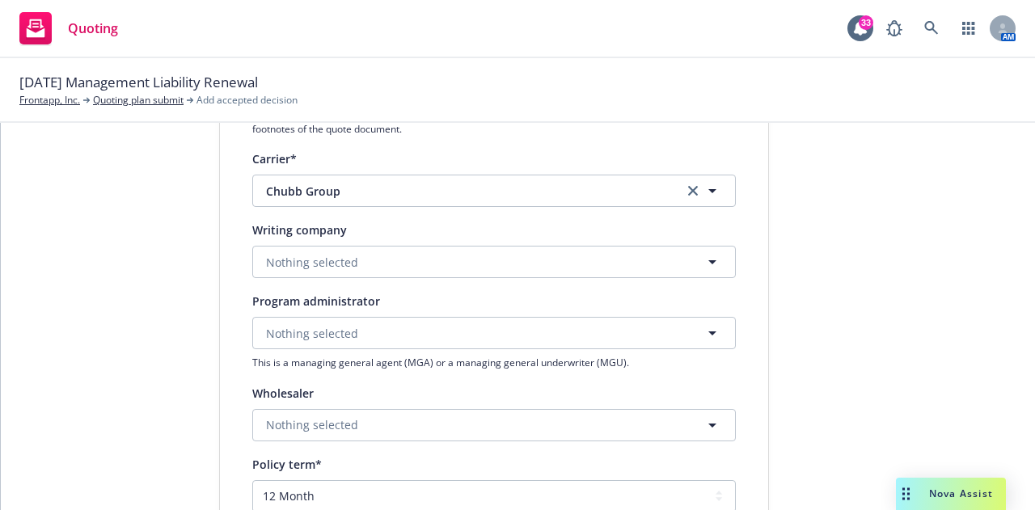
scroll to position [283, 0]
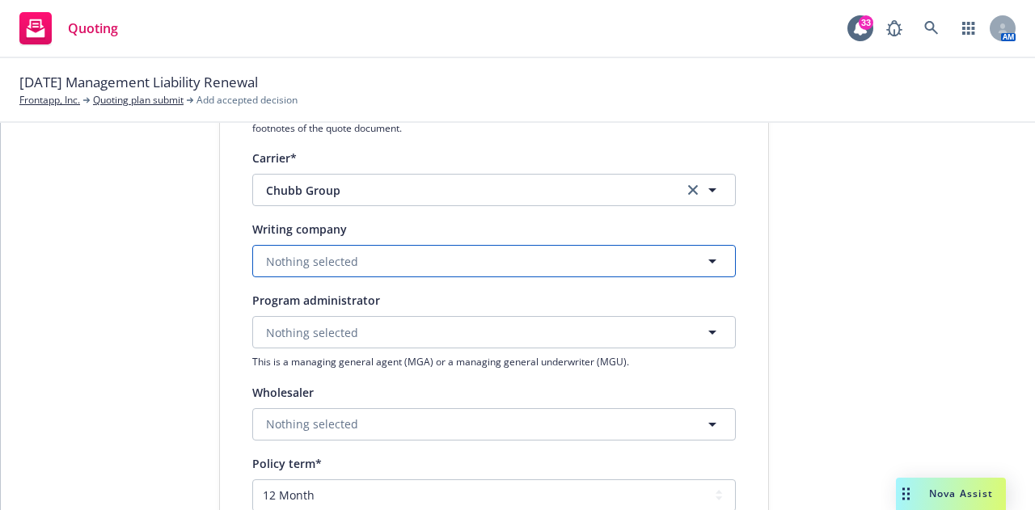
click at [467, 251] on button "Nothing selected" at bounding box center [494, 261] width 484 height 32
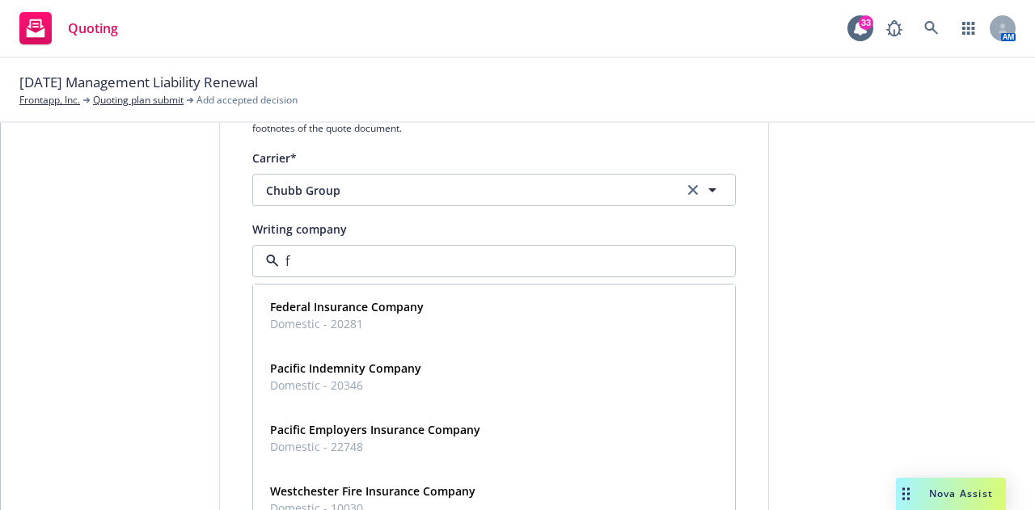
type input "fe"
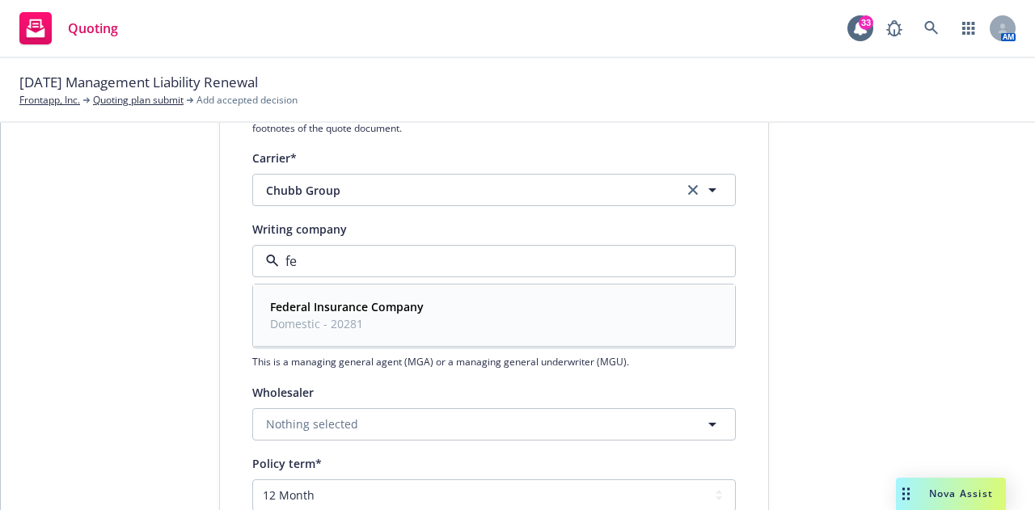
click at [448, 313] on div "Federal Insurance Company Domestic - 20281" at bounding box center [494, 315] width 461 height 40
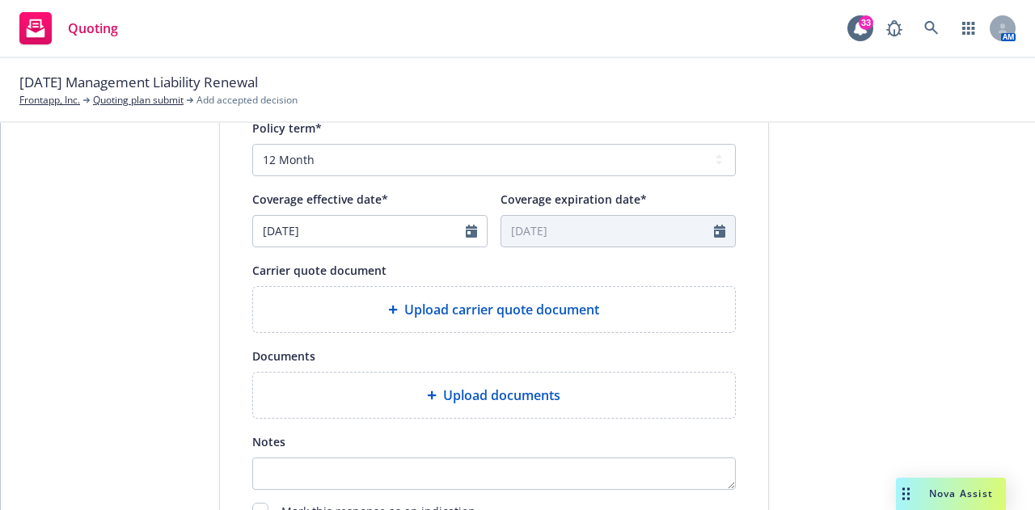
scroll to position [761, 0]
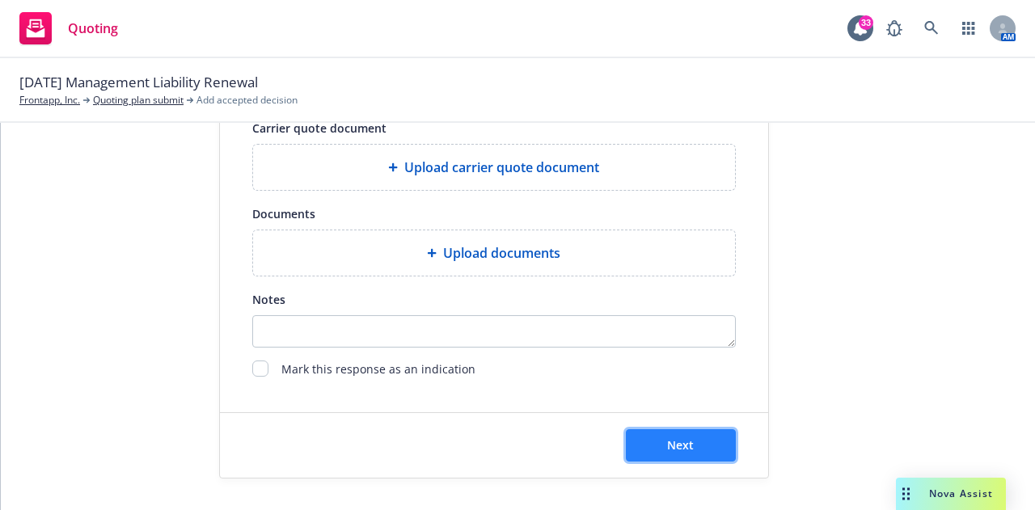
click at [667, 451] on span "Next" at bounding box center [680, 444] width 27 height 15
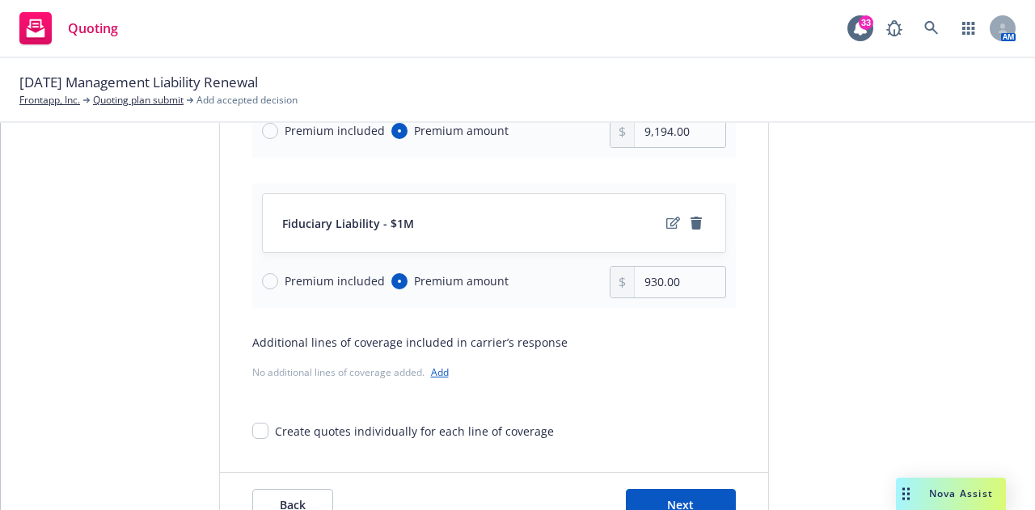
scroll to position [672, 0]
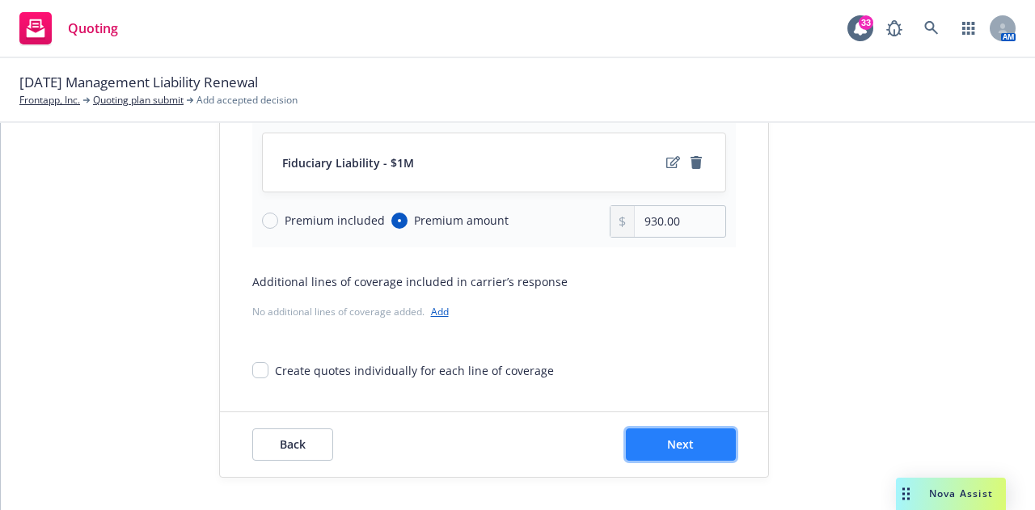
click at [649, 443] on button "Next" at bounding box center [681, 445] width 110 height 32
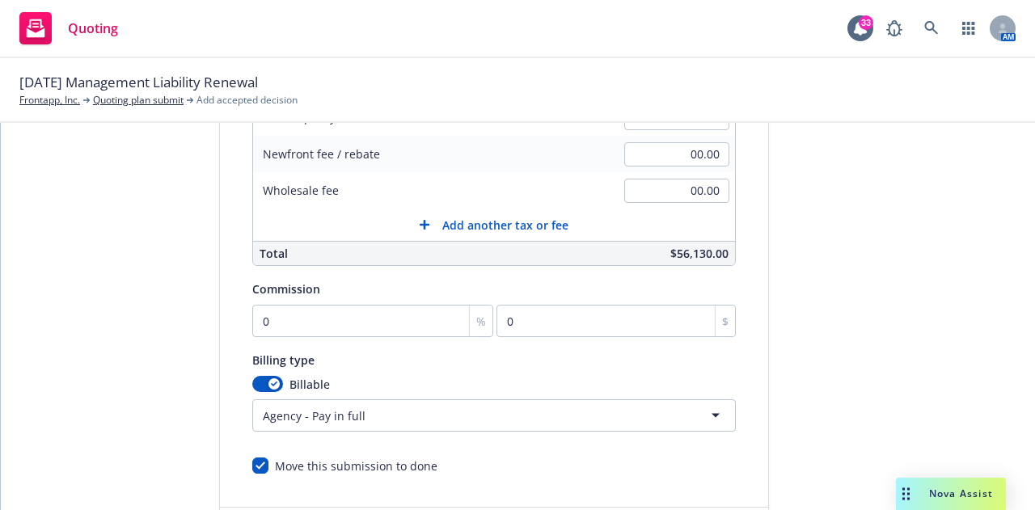
scroll to position [505, 0]
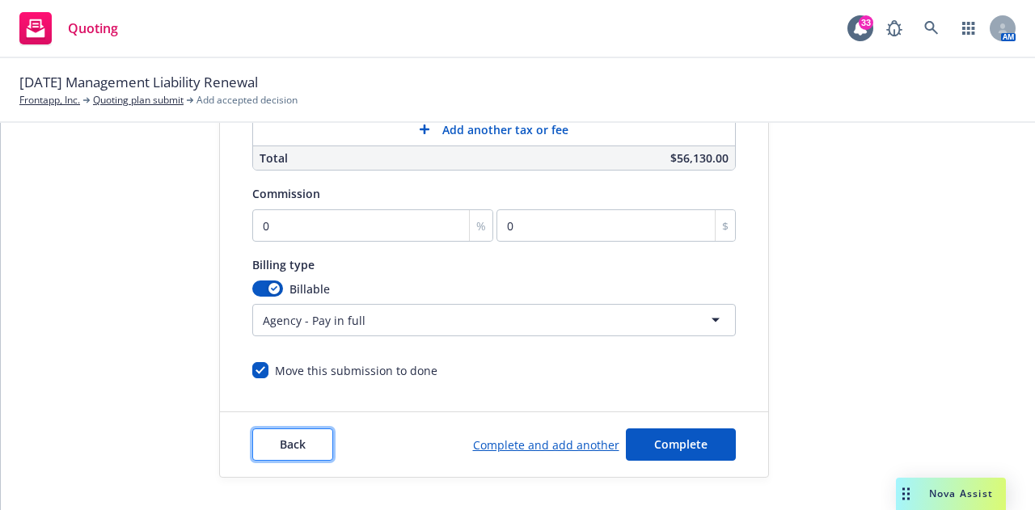
click at [280, 441] on span "Back" at bounding box center [293, 444] width 26 height 15
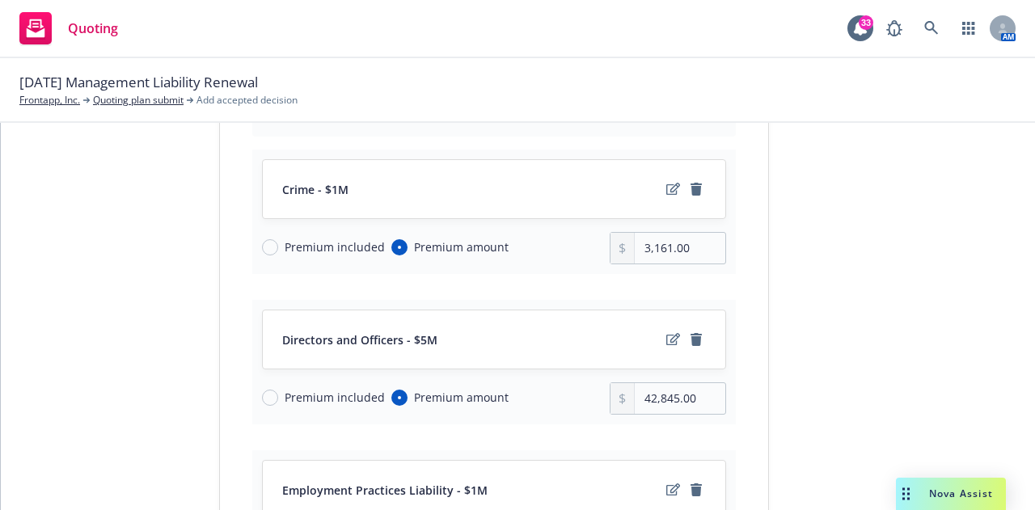
scroll to position [203, 0]
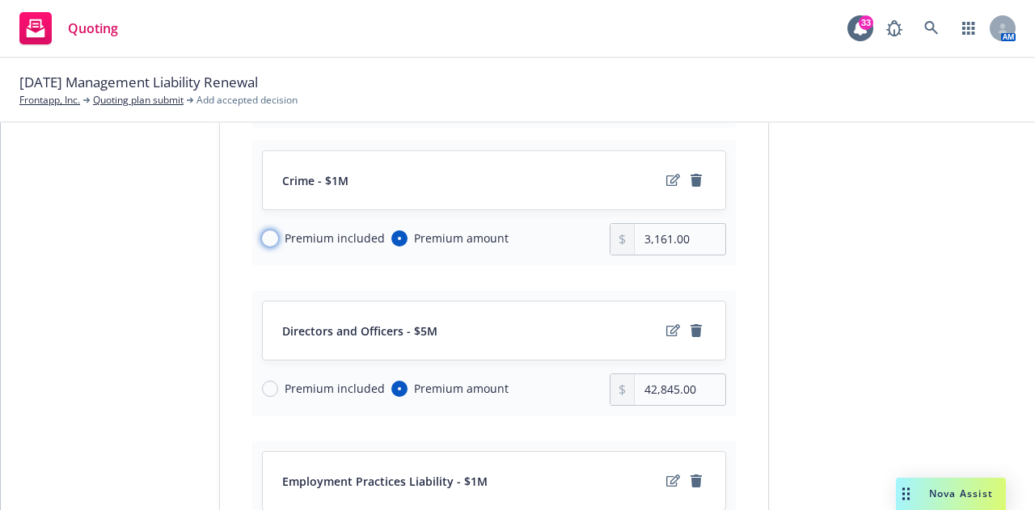
click at [263, 235] on input "Premium included" at bounding box center [270, 238] width 16 height 16
radio input "true"
radio input "false"
click at [264, 401] on div "Premium included Premium amount" at bounding box center [436, 390] width 349 height 32
click at [262, 391] on input "Premium included" at bounding box center [270, 389] width 16 height 16
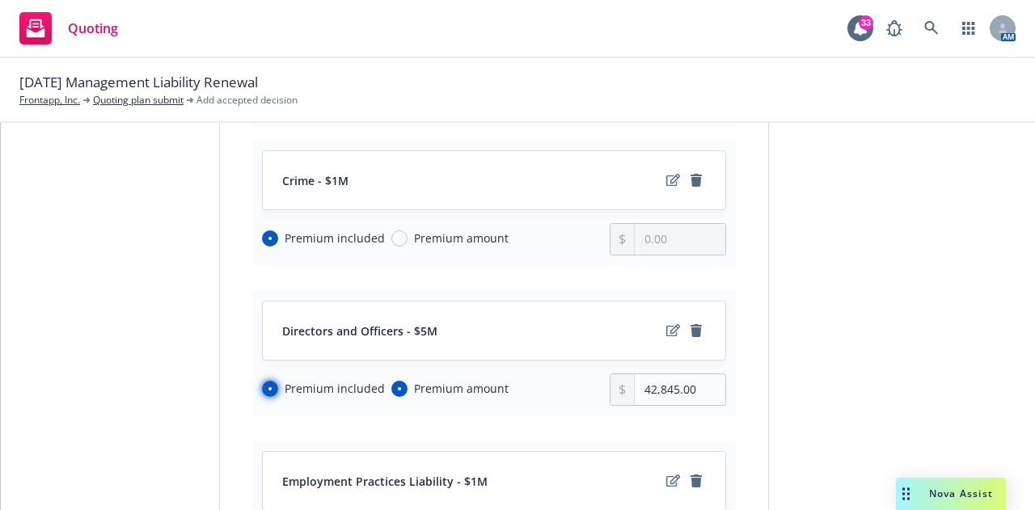
radio input "true"
radio input "false"
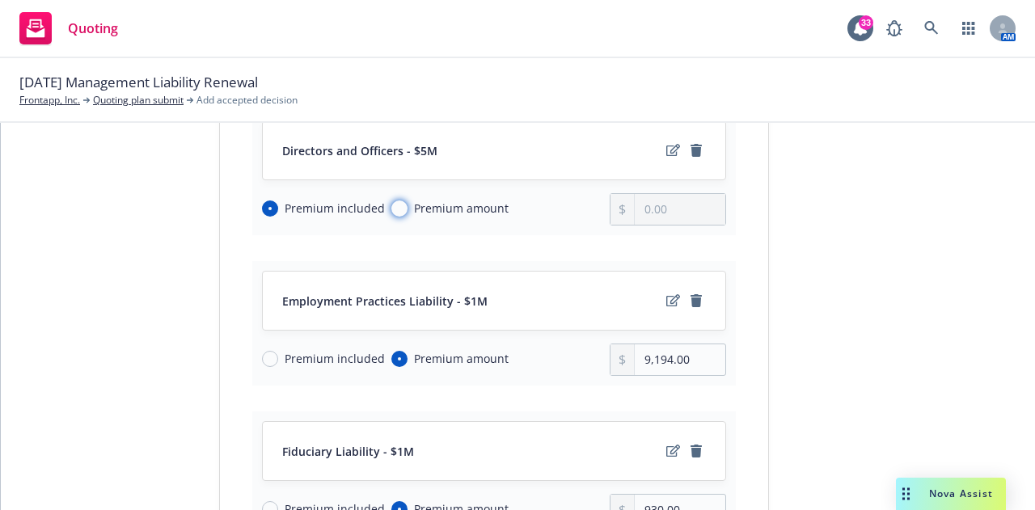
click at [391, 209] on input "Premium amount" at bounding box center [399, 209] width 16 height 16
radio input "true"
radio input "false"
type input "0.00"
click at [264, 356] on input "Premium included" at bounding box center [270, 359] width 16 height 16
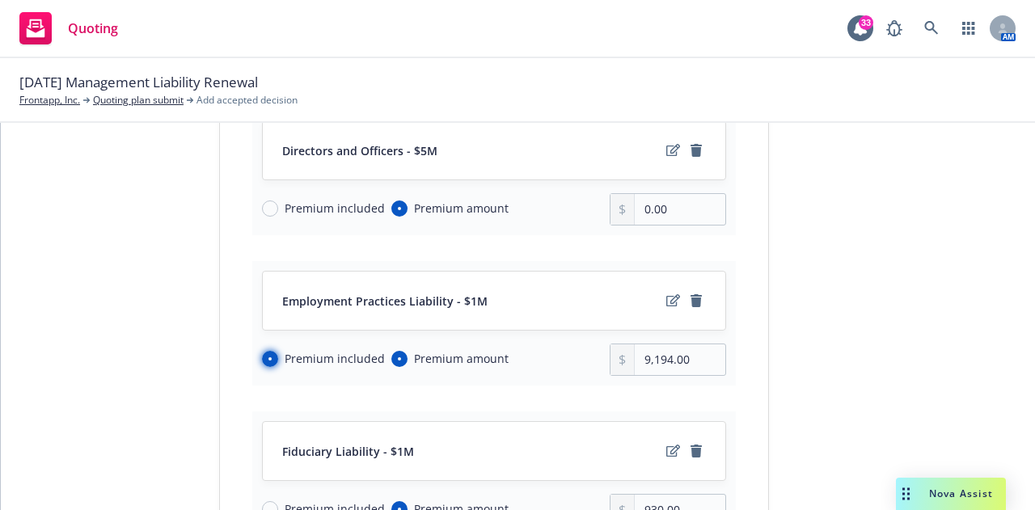
radio input "true"
radio input "false"
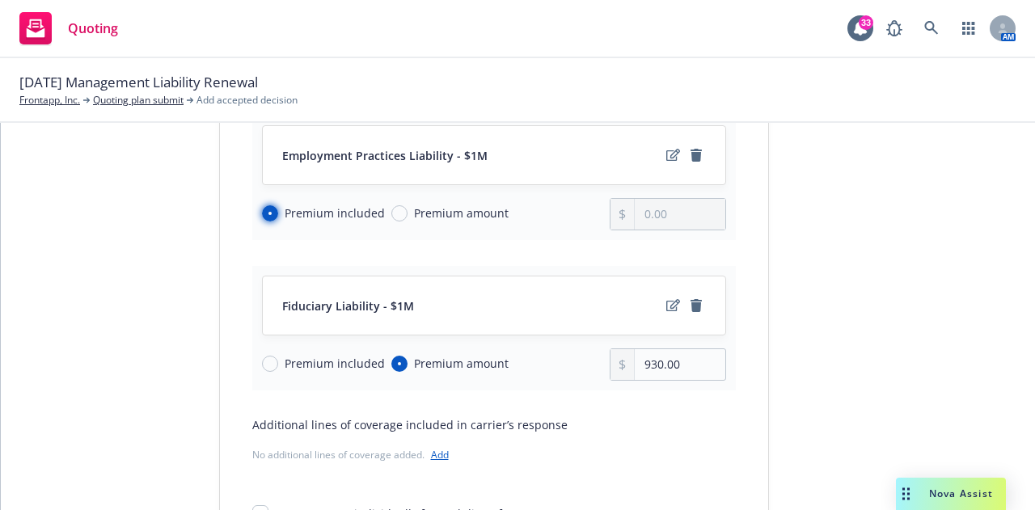
scroll to position [560, 0]
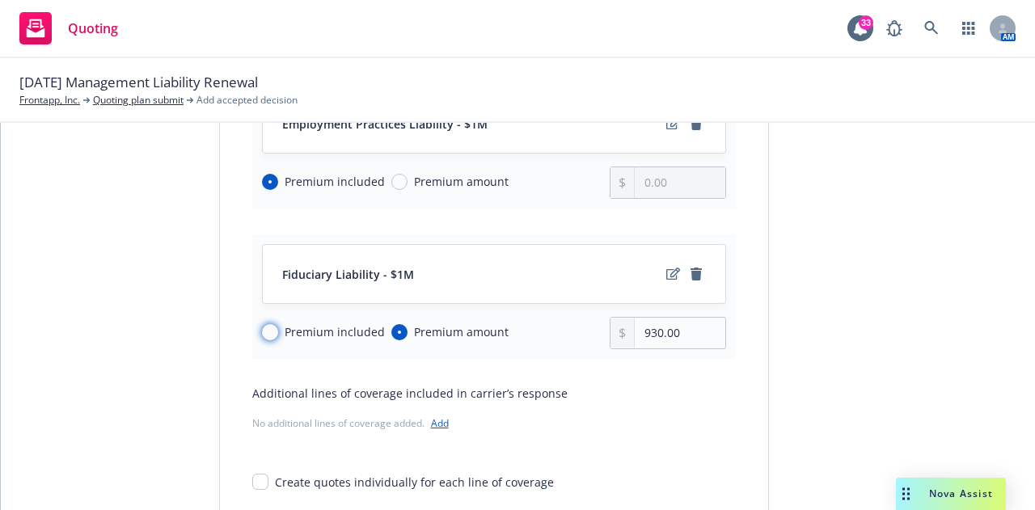
click at [264, 336] on input "Premium included" at bounding box center [270, 332] width 16 height 16
radio input "true"
radio input "false"
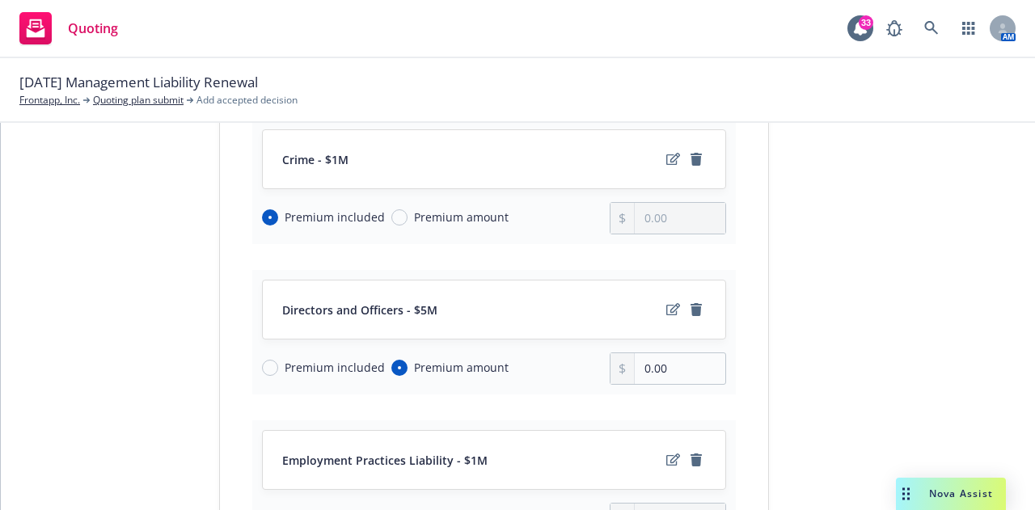
scroll to position [223, 0]
click at [646, 373] on input "0.00" at bounding box center [680, 369] width 90 height 31
click at [654, 367] on input "072,048.00" at bounding box center [680, 369] width 90 height 31
type input "62,048.00"
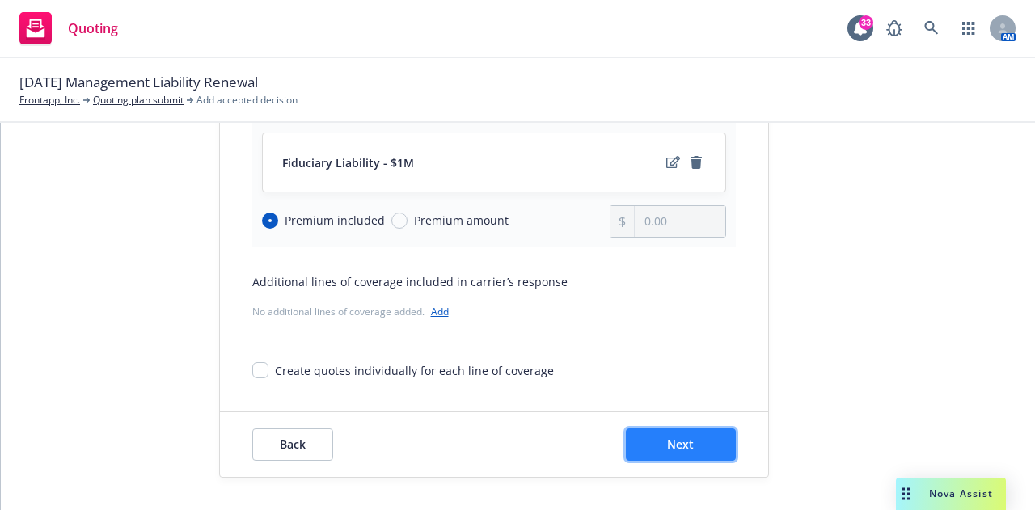
click at [667, 444] on span "Next" at bounding box center [680, 444] width 27 height 15
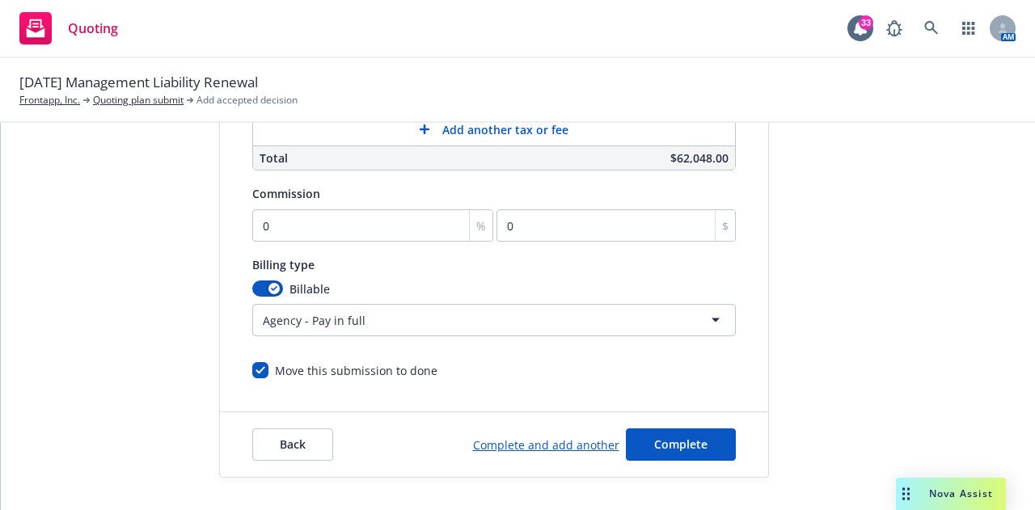
scroll to position [517, 0]
click at [356, 218] on input "0" at bounding box center [373, 225] width 242 height 32
type input "1"
type input "620.48"
type input "15"
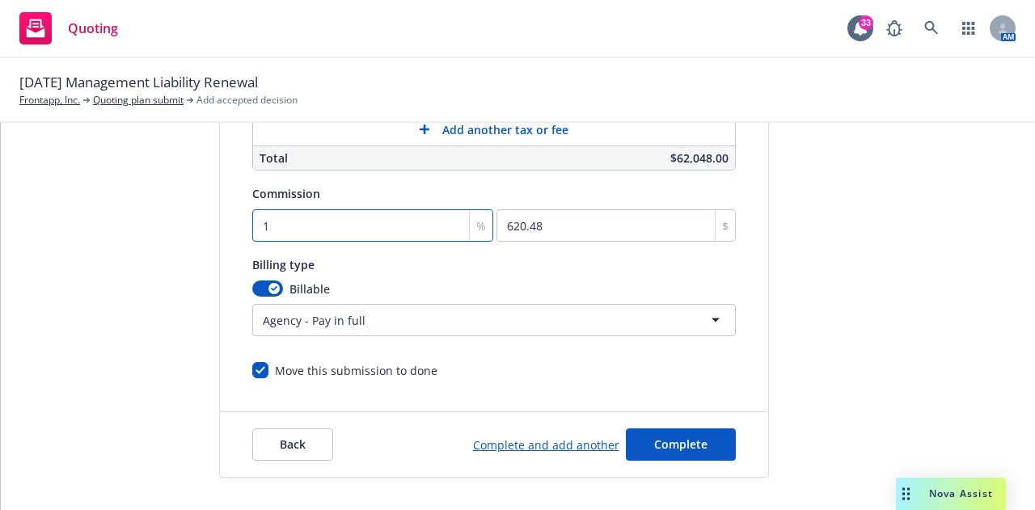
type input "9307.2"
type input "15"
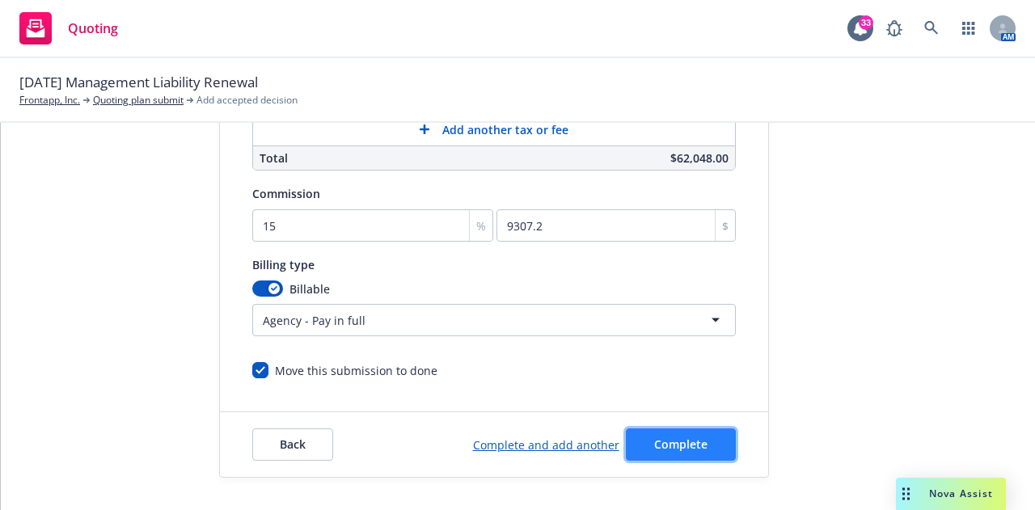
click at [684, 446] on button "Complete" at bounding box center [681, 445] width 110 height 32
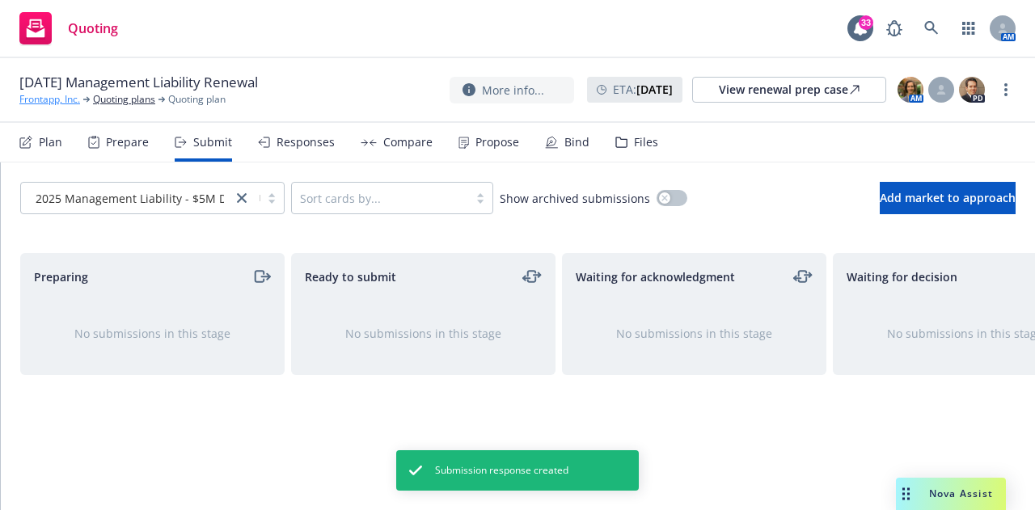
click at [48, 99] on link "Frontapp, Inc." at bounding box center [49, 99] width 61 height 15
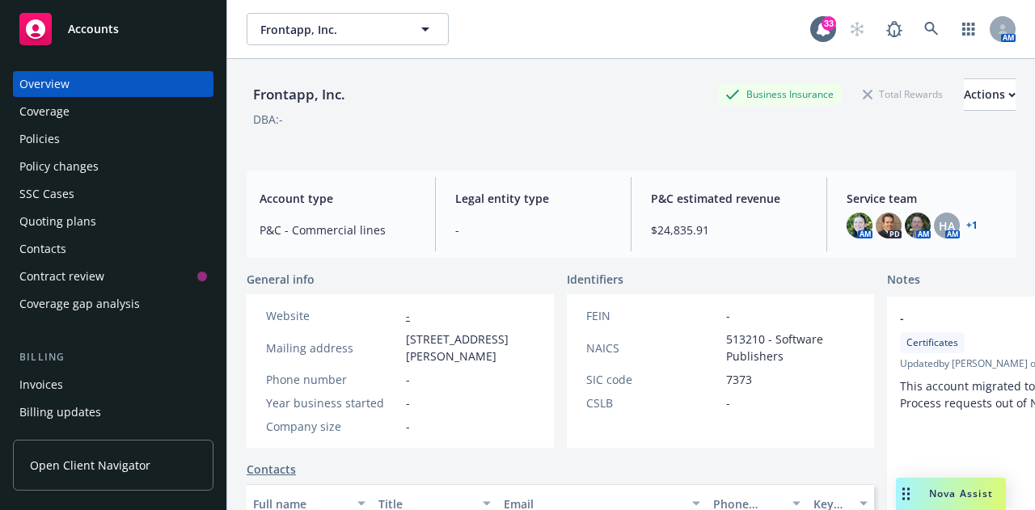
click at [40, 139] on div "Policies" at bounding box center [39, 139] width 40 height 26
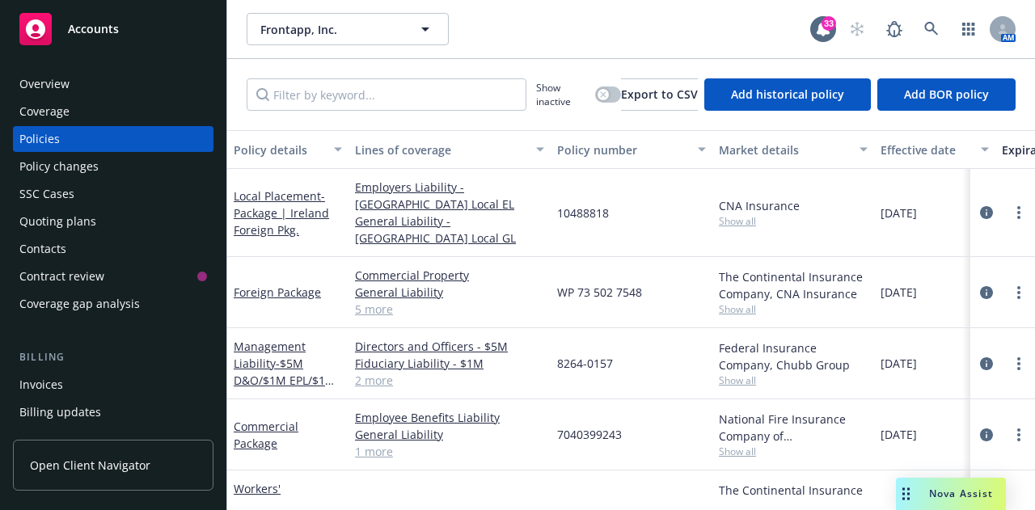
scroll to position [59, 0]
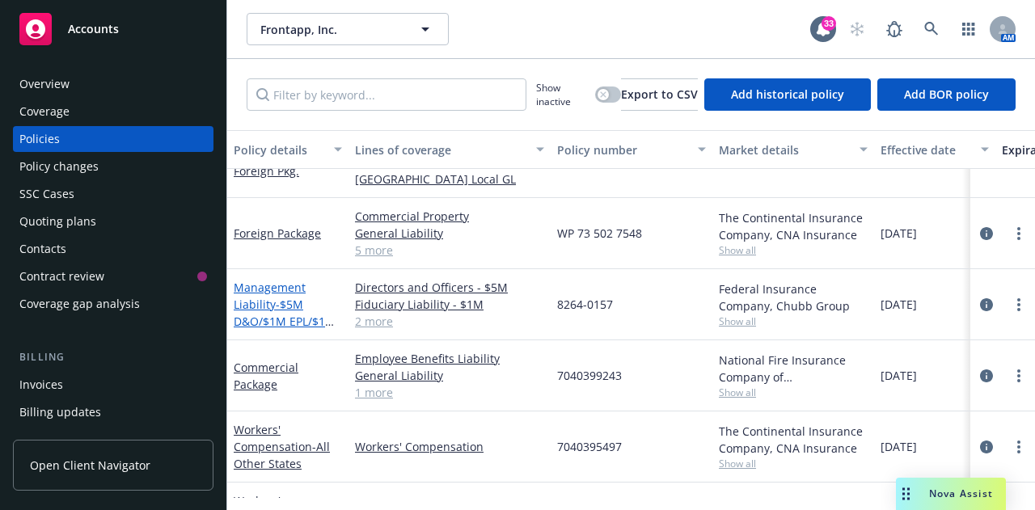
click at [306, 301] on span "- $5M D&O/$1M EPL/$1M FID/$1M Crime" at bounding box center [285, 321] width 102 height 49
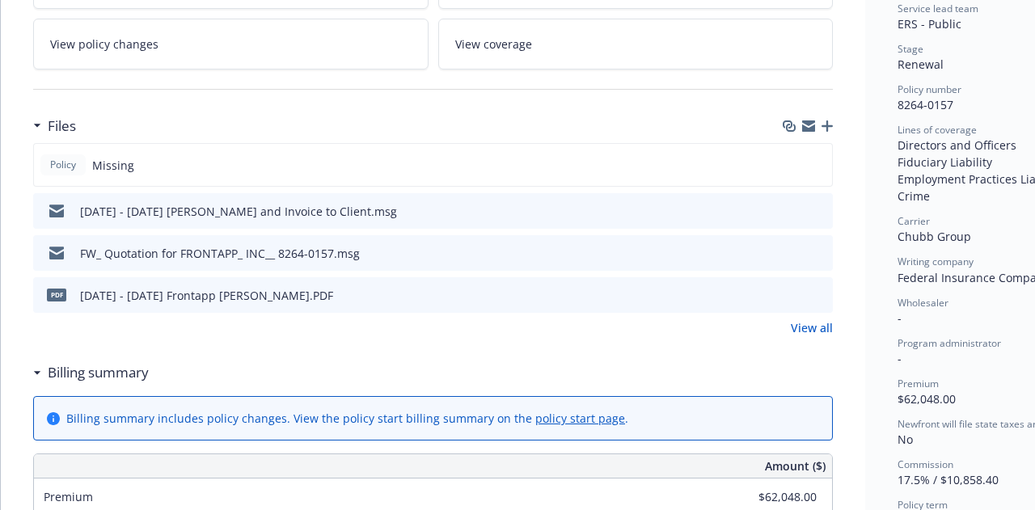
scroll to position [336, 0]
click at [821, 292] on icon "preview file" at bounding box center [817, 292] width 15 height 11
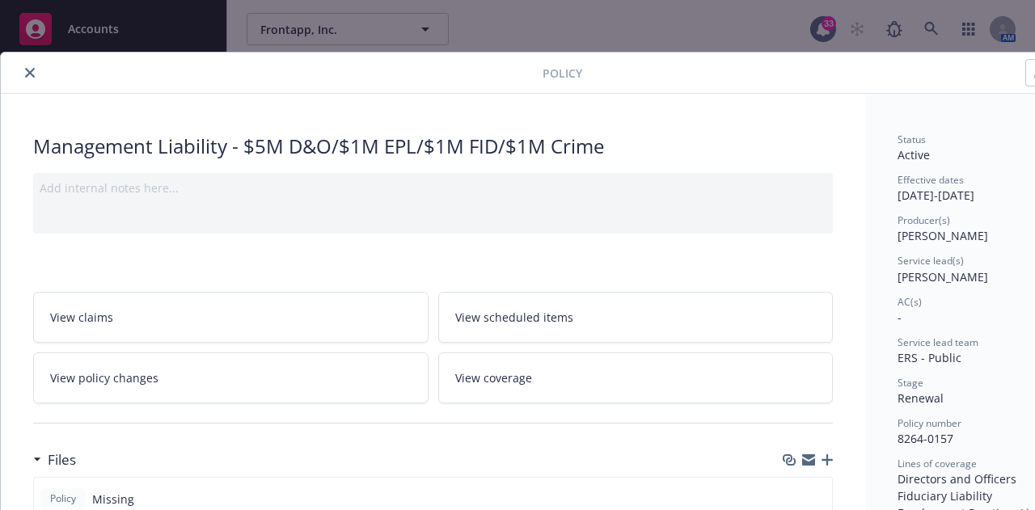
click at [29, 76] on icon "close" at bounding box center [30, 73] width 10 height 10
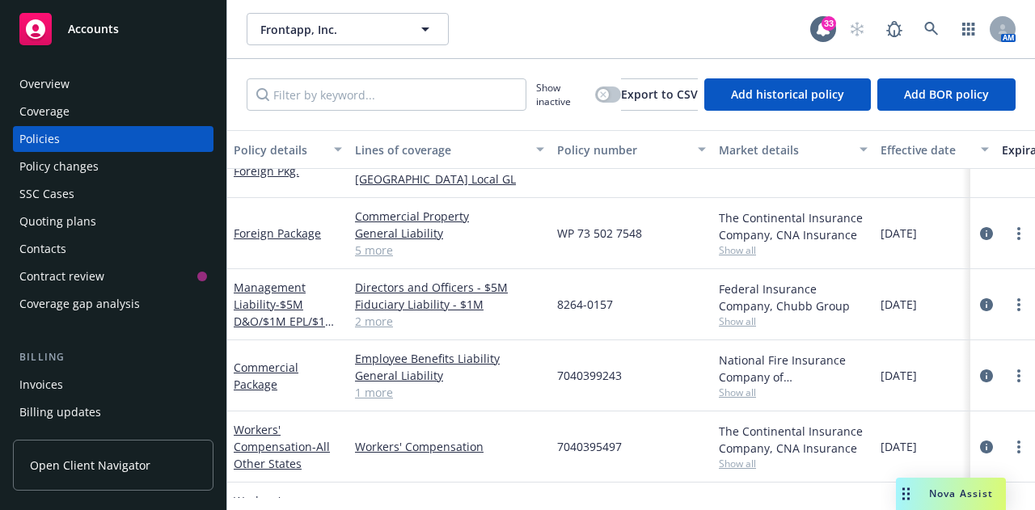
click at [87, 218] on div "Quoting plans" at bounding box center [57, 222] width 77 height 26
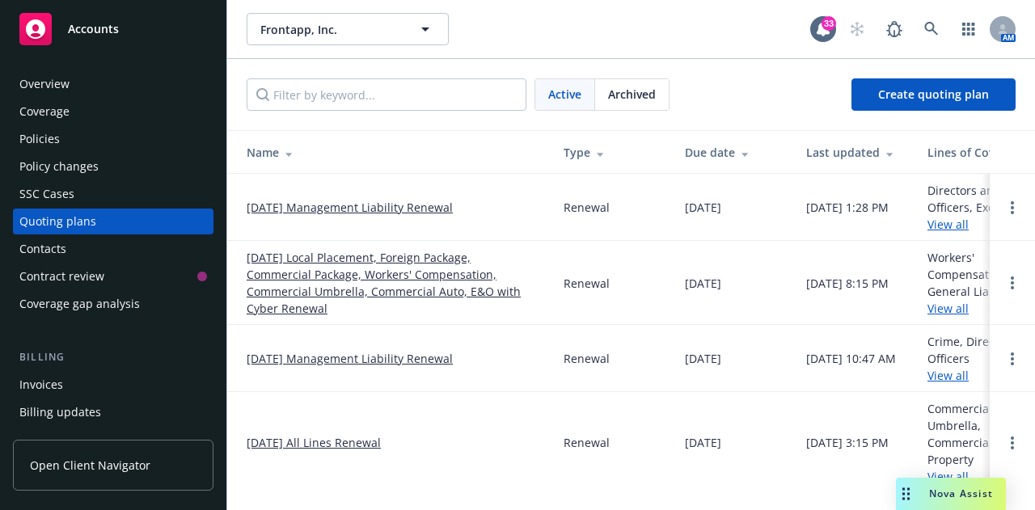
click at [355, 206] on link "[DATE] Management Liability Renewal" at bounding box center [350, 207] width 206 height 17
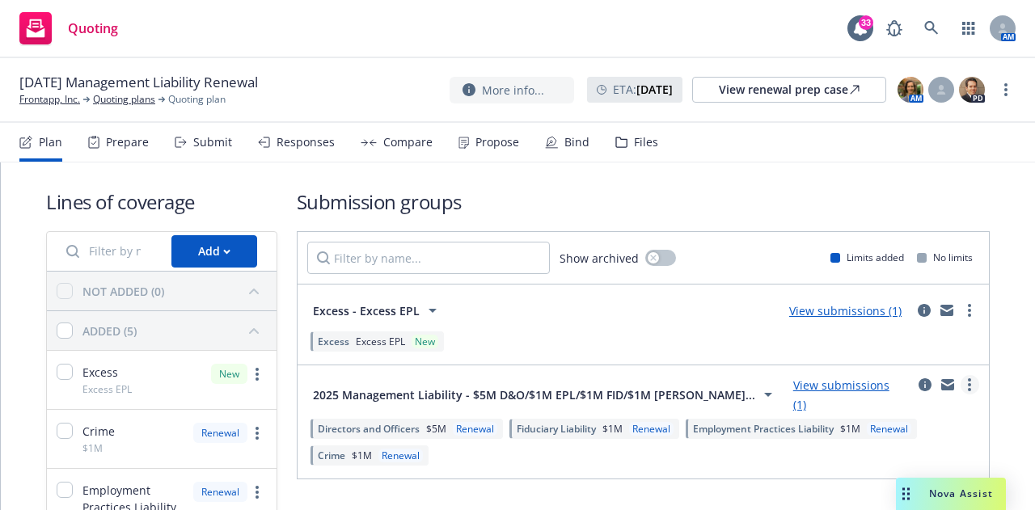
click at [961, 395] on link "more" at bounding box center [970, 384] width 19 height 19
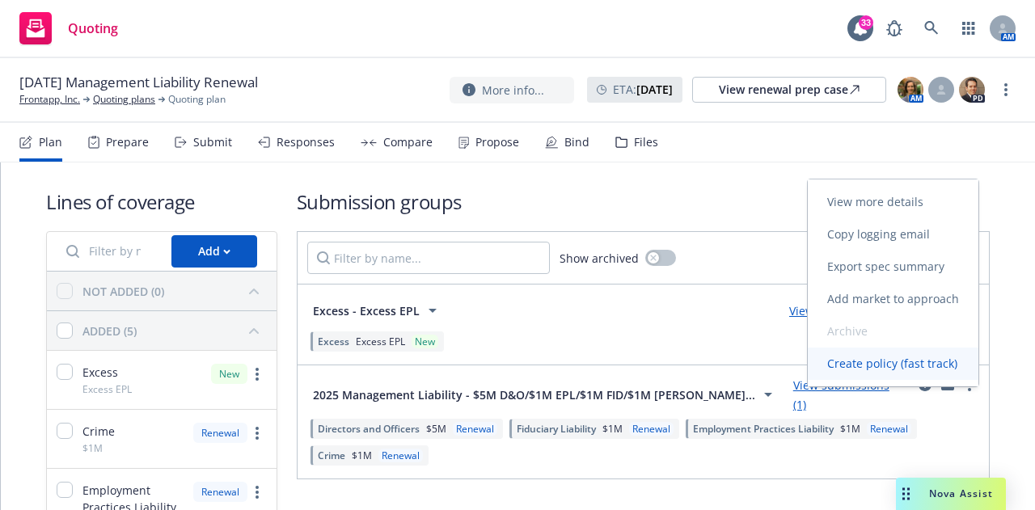
click at [884, 369] on span "Create policy (fast track)" at bounding box center [892, 363] width 169 height 15
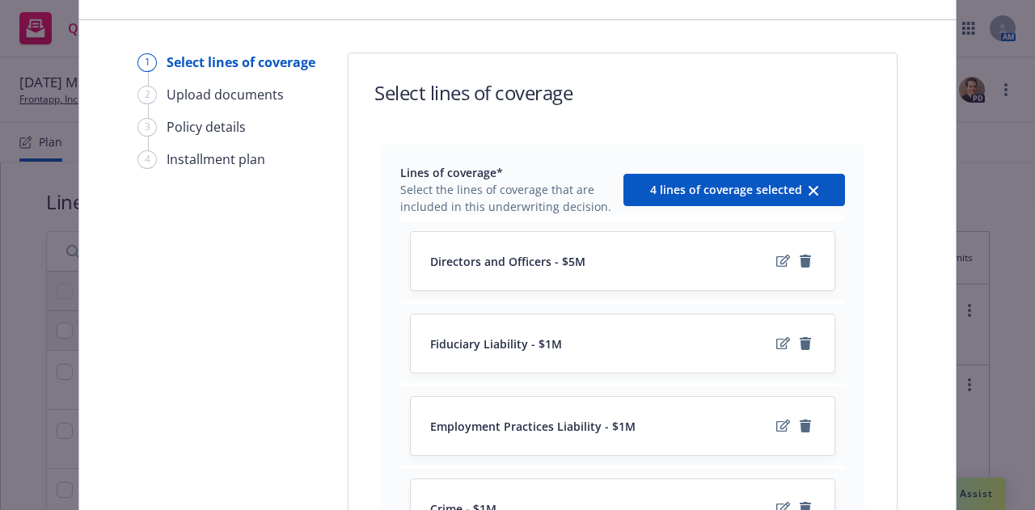
scroll to position [98, 0]
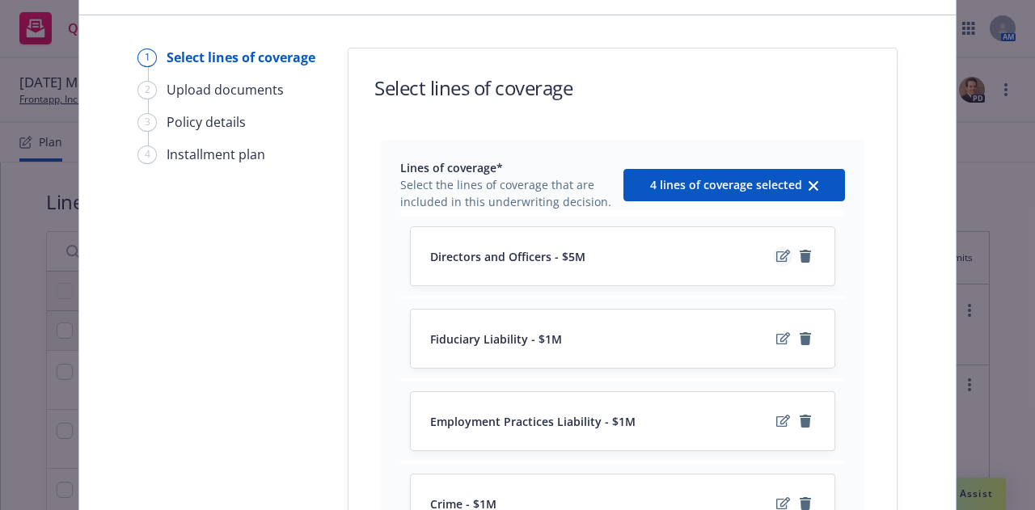
click at [776, 251] on icon "edit" at bounding box center [783, 256] width 14 height 13
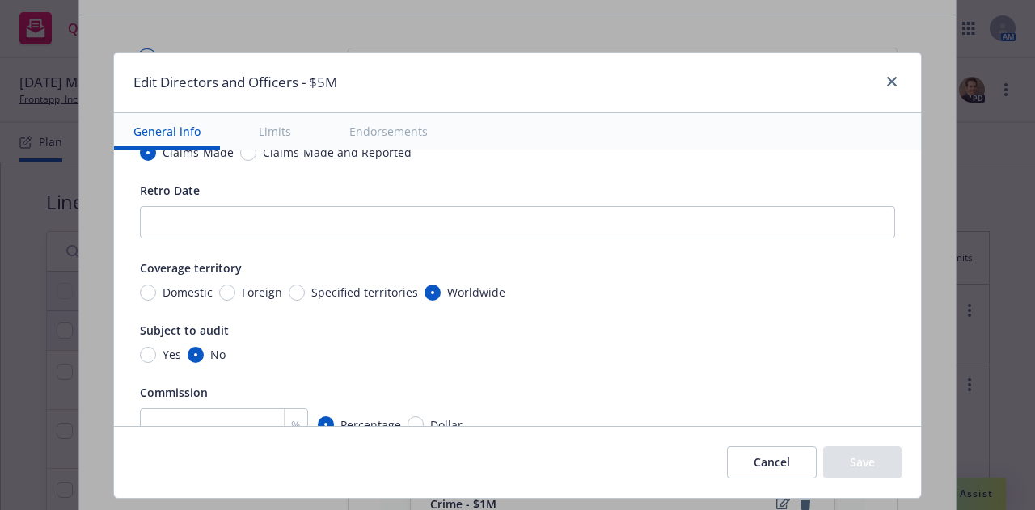
scroll to position [311, 0]
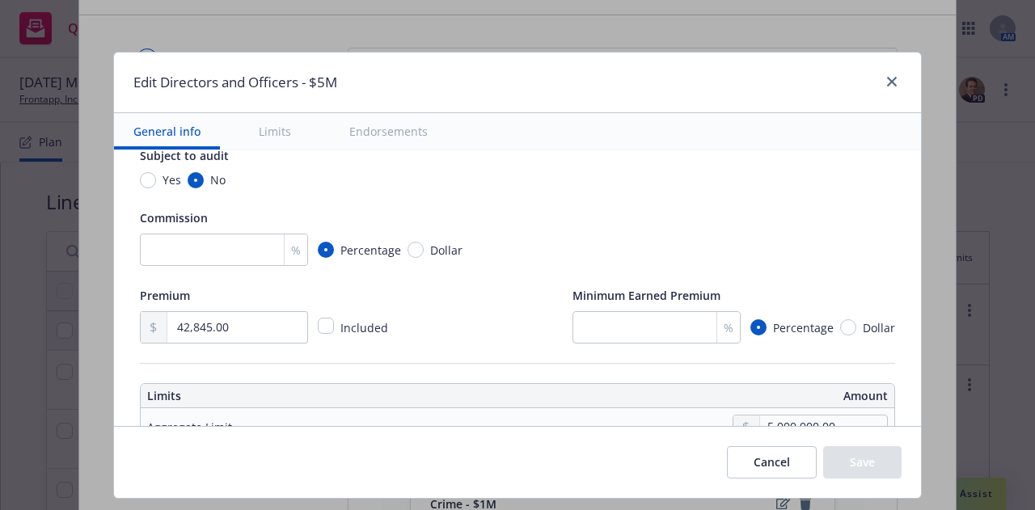
click at [783, 453] on button "Cancel" at bounding box center [772, 462] width 90 height 32
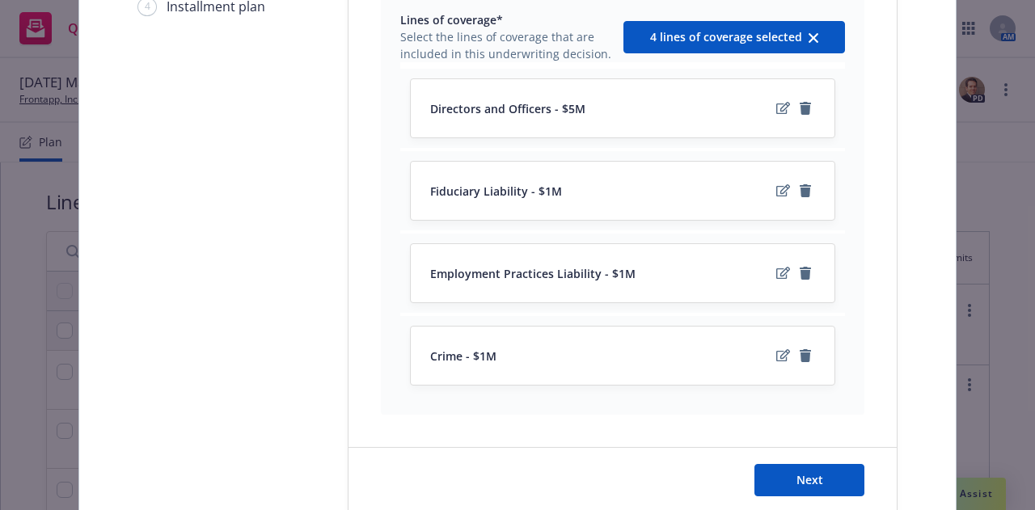
scroll to position [273, 0]
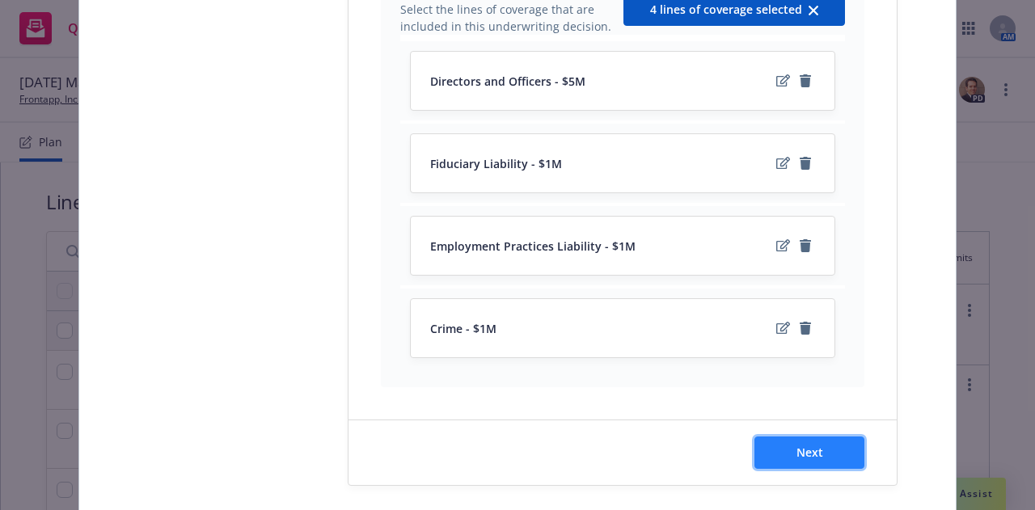
click at [805, 460] on span "Next" at bounding box center [810, 452] width 27 height 15
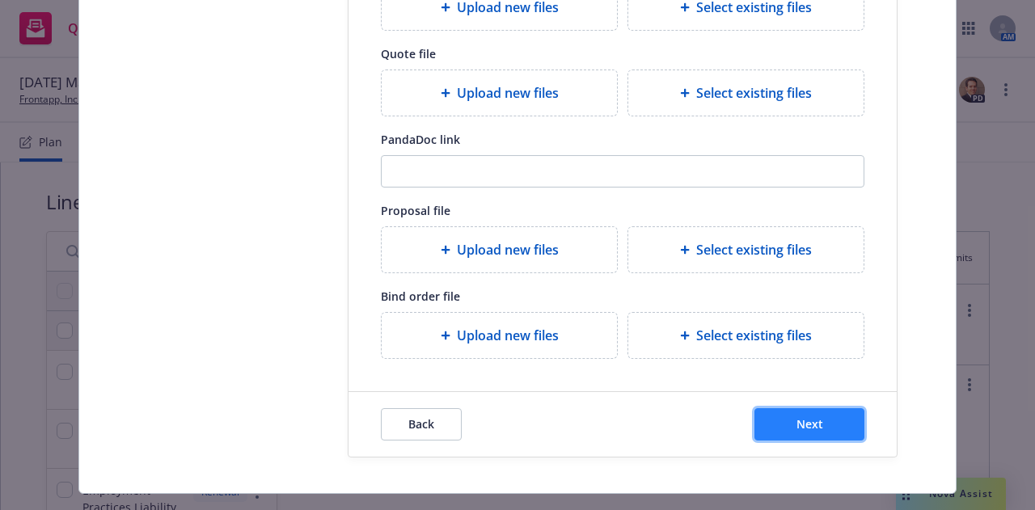
click at [787, 422] on button "Next" at bounding box center [809, 424] width 110 height 32
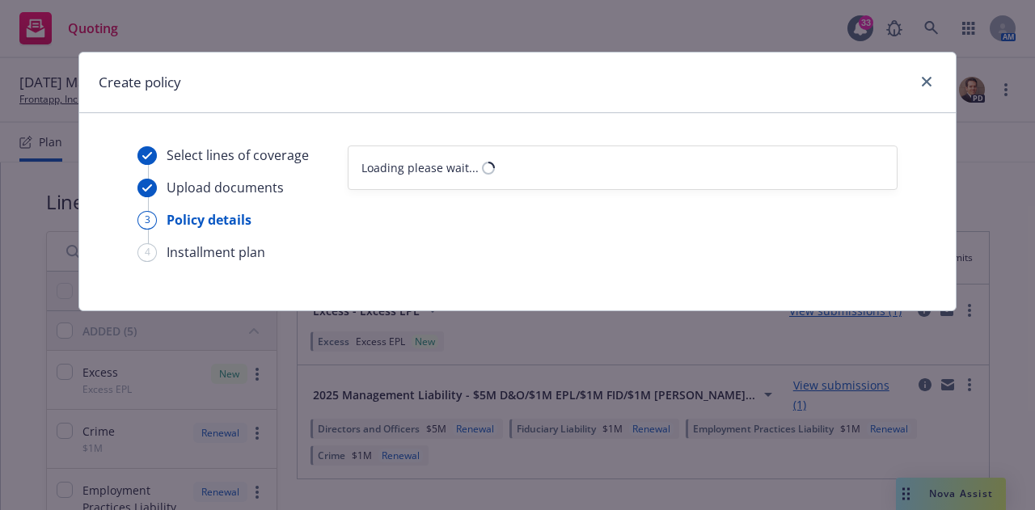
select select "12"
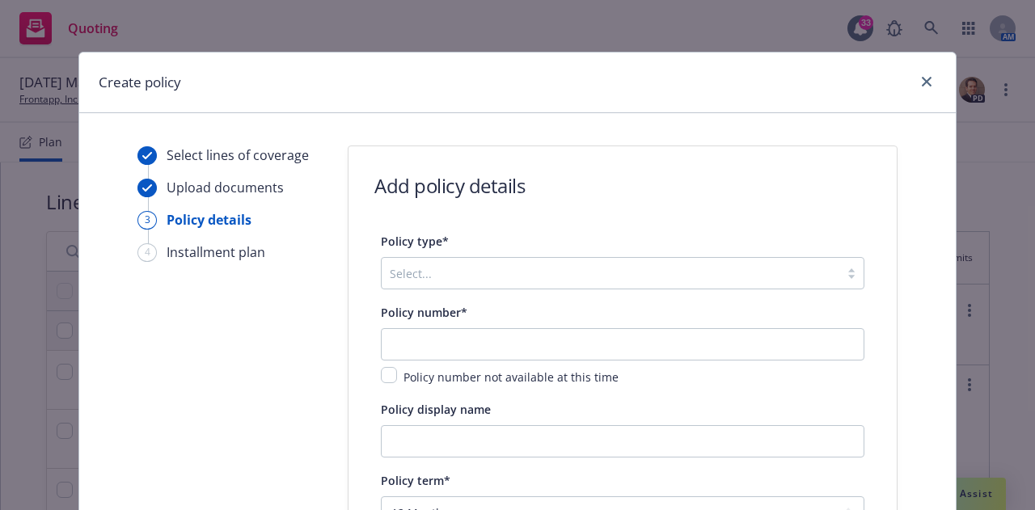
click at [530, 280] on div at bounding box center [611, 273] width 442 height 19
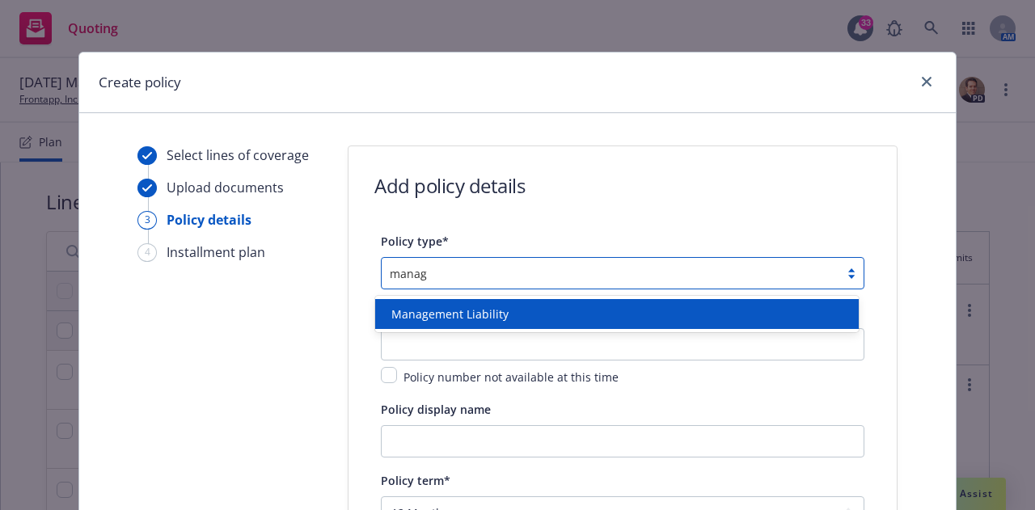
click at [505, 316] on div "Management Liability" at bounding box center [617, 314] width 464 height 17
type input "manag"
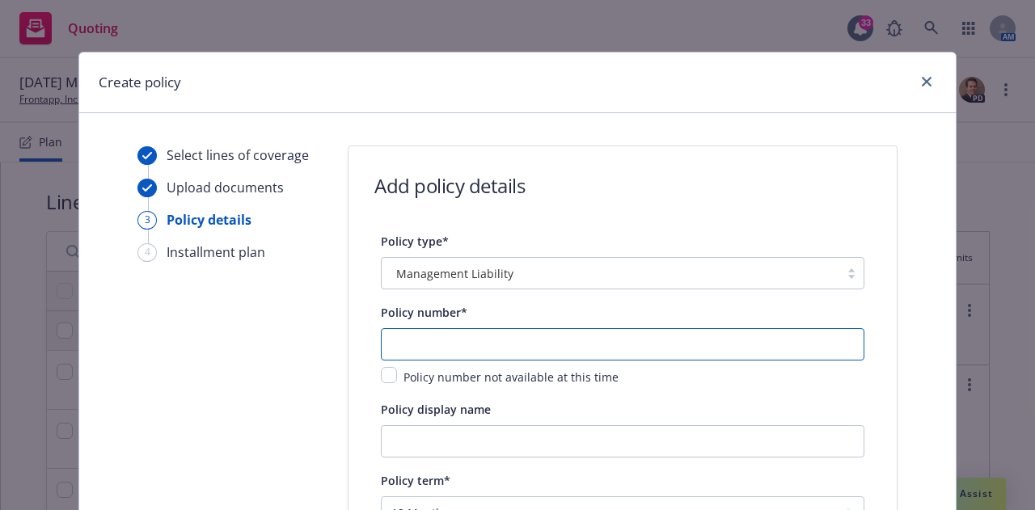
click at [497, 335] on input "text" at bounding box center [623, 344] width 484 height 32
paste input "If so, we will be back momentarily with the formal order."
type input "If so, we will be back momentarily with the formal order."
drag, startPoint x: 712, startPoint y: 343, endPoint x: 355, endPoint y: 332, distance: 356.8
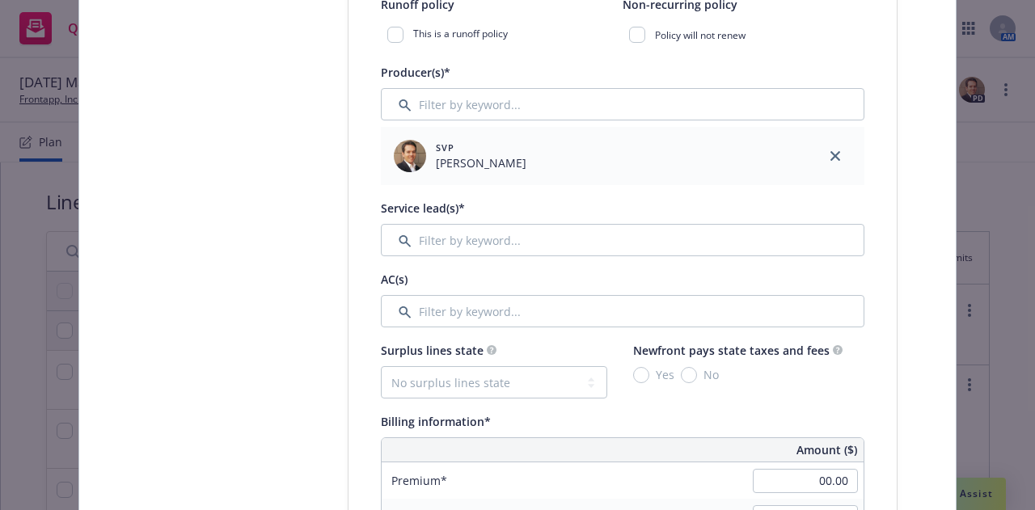
scroll to position [619, 0]
type input "82670157"
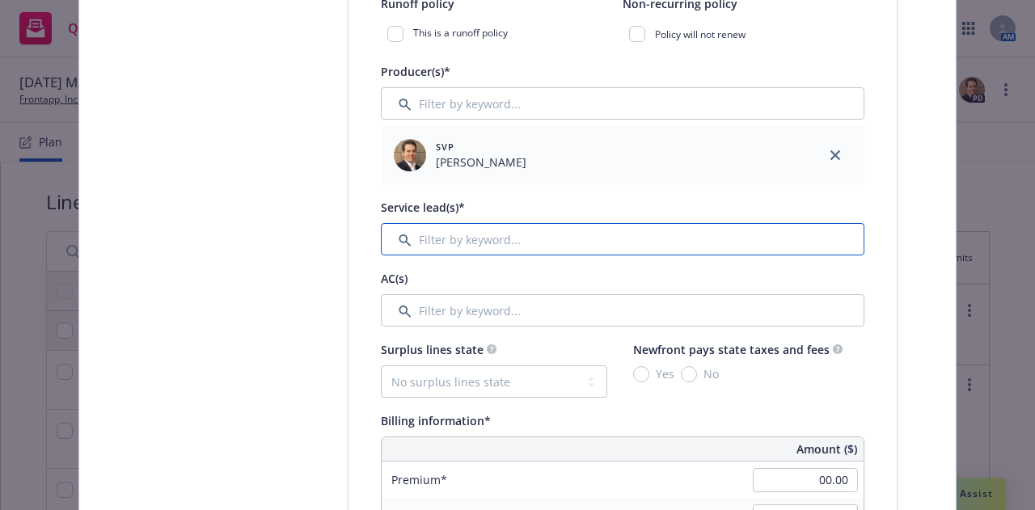
click at [523, 246] on input "Filter by keyword..." at bounding box center [623, 239] width 484 height 32
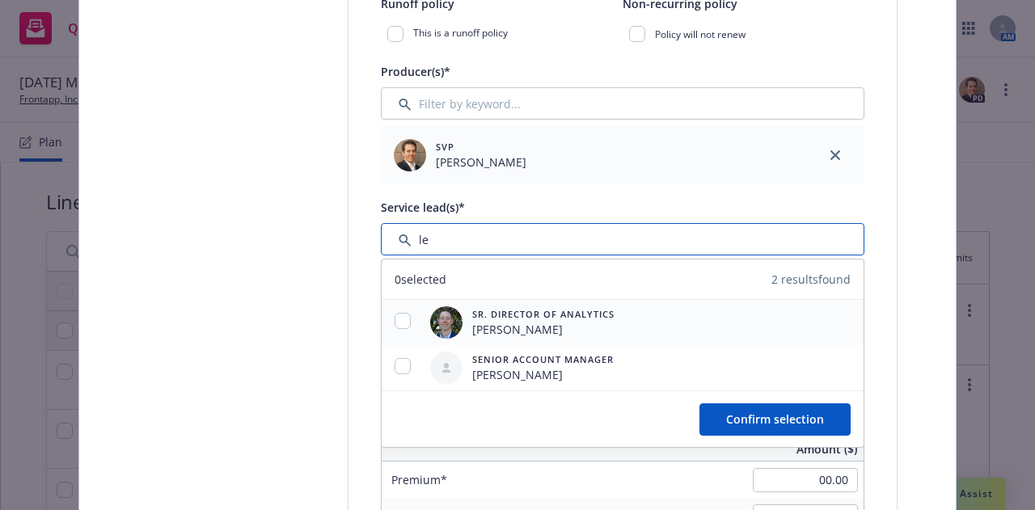
type input "le"
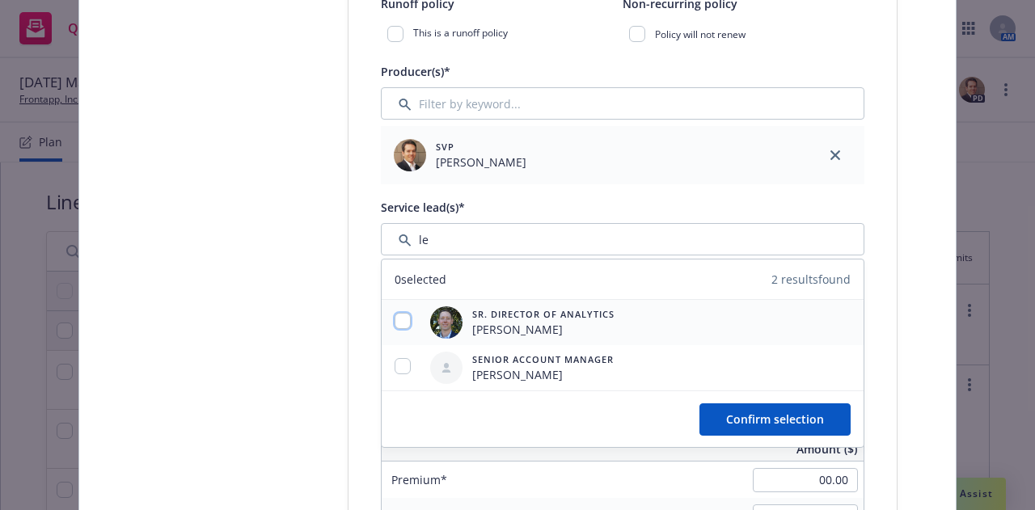
click at [396, 319] on input "checkbox" at bounding box center [403, 321] width 16 height 16
checkbox input "true"
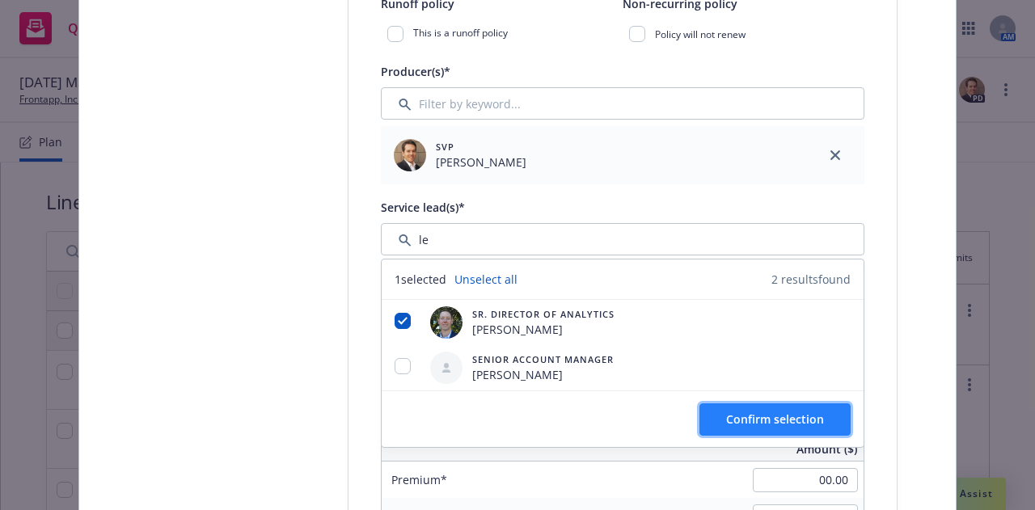
click at [788, 429] on button "Confirm selection" at bounding box center [774, 420] width 151 height 32
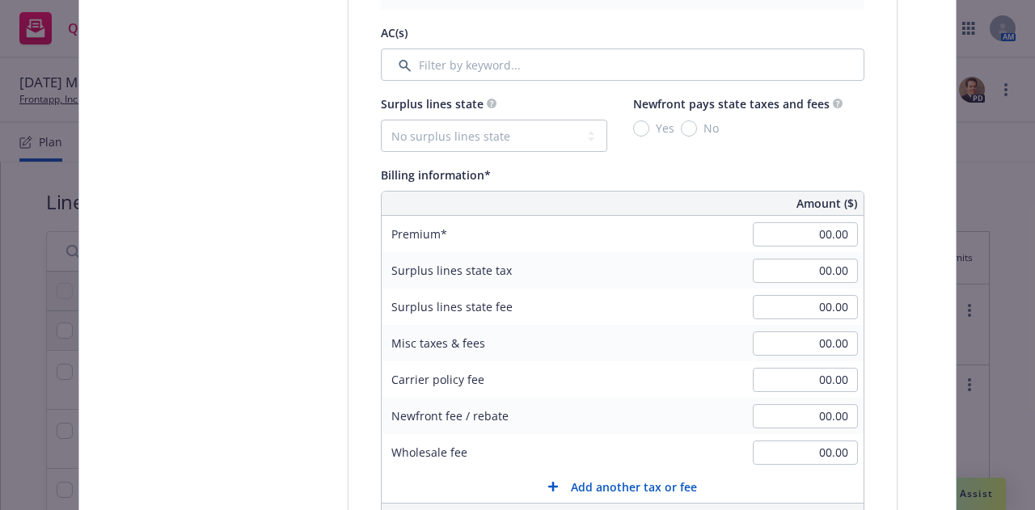
scroll to position [939, 0]
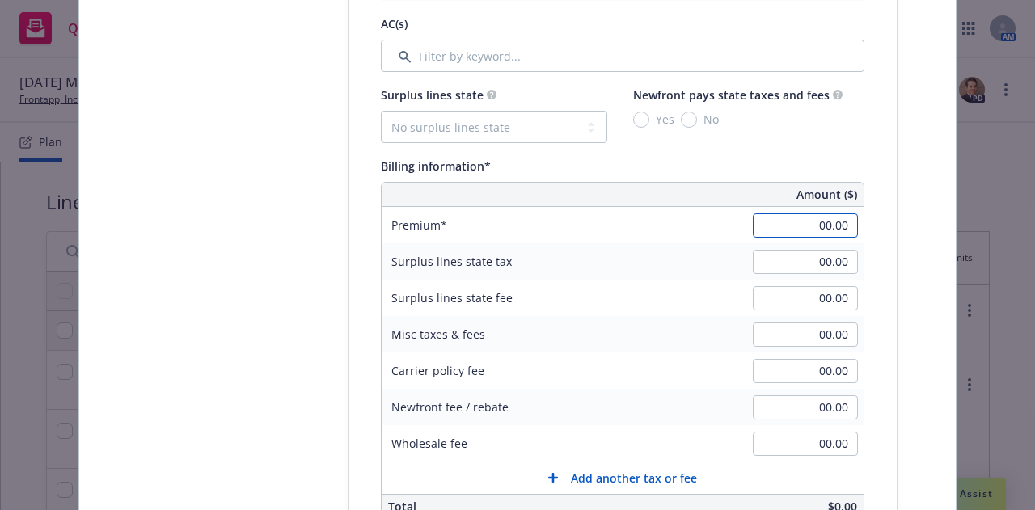
click at [830, 217] on input "00.00" at bounding box center [805, 225] width 105 height 24
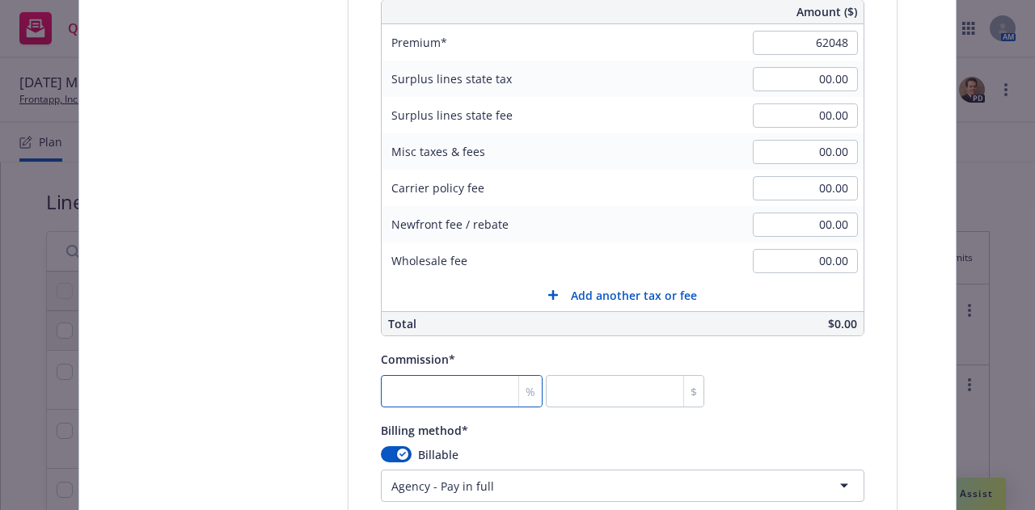
type input "62,048.00"
click at [432, 395] on input "number" at bounding box center [462, 391] width 162 height 32
type input "1"
type input "620.48"
type input "17"
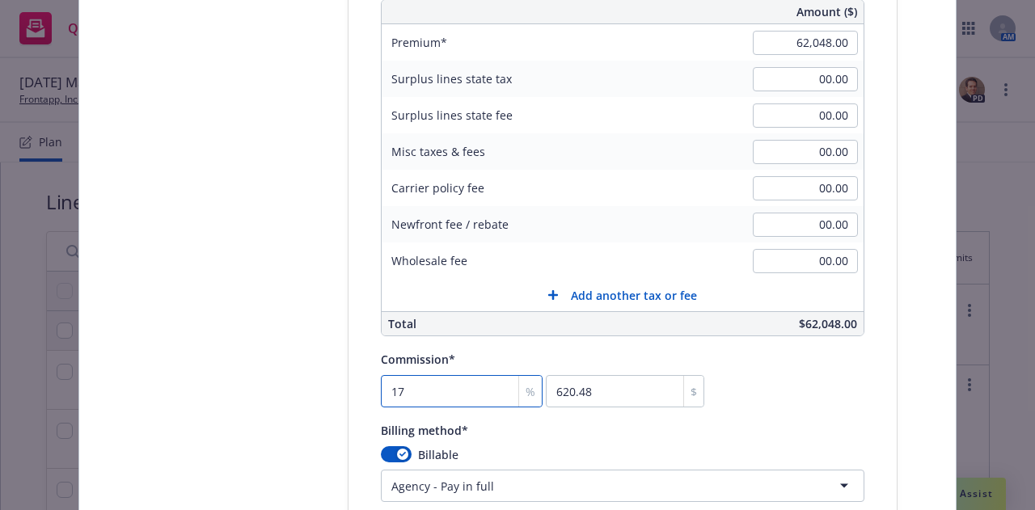
type input "10548.16"
type input "17.5"
type input "10858.4"
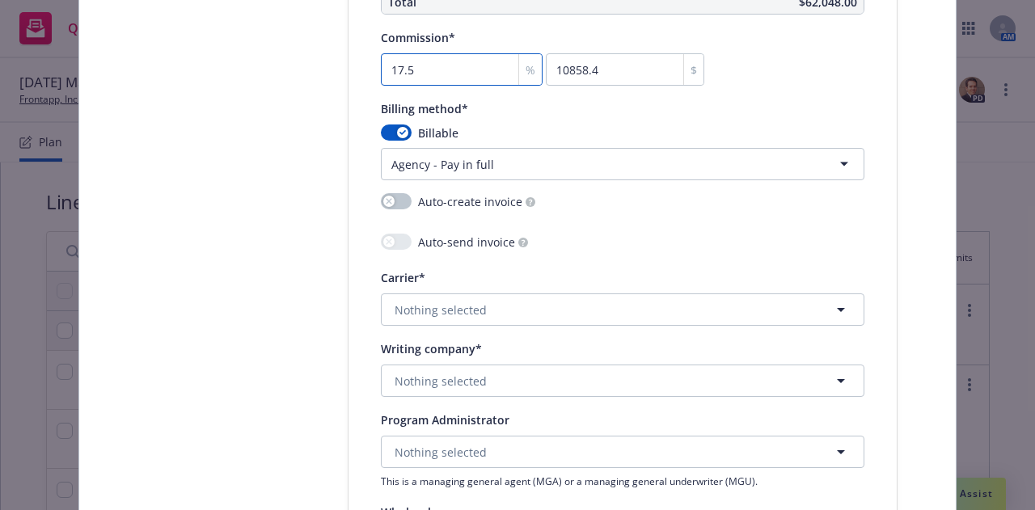
scroll to position [1460, 0]
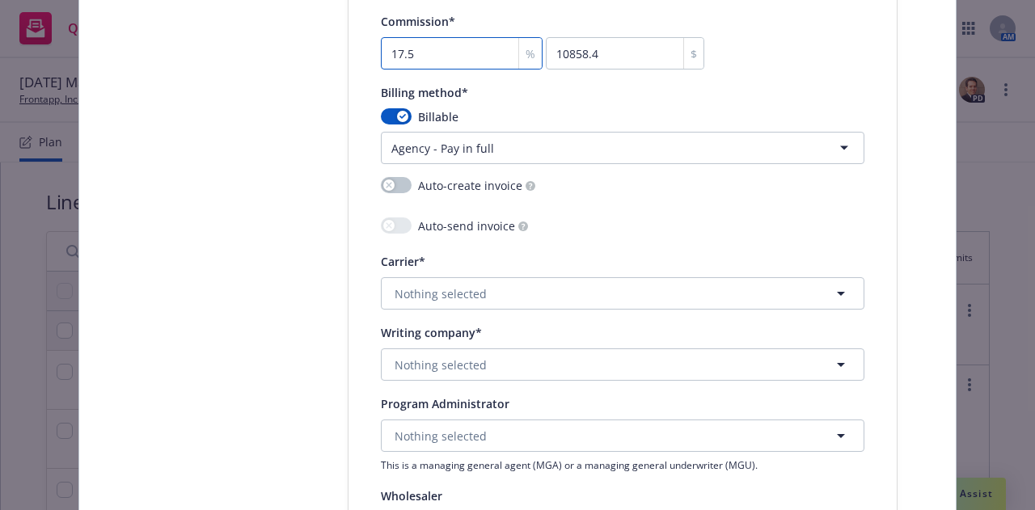
type input "17.5"
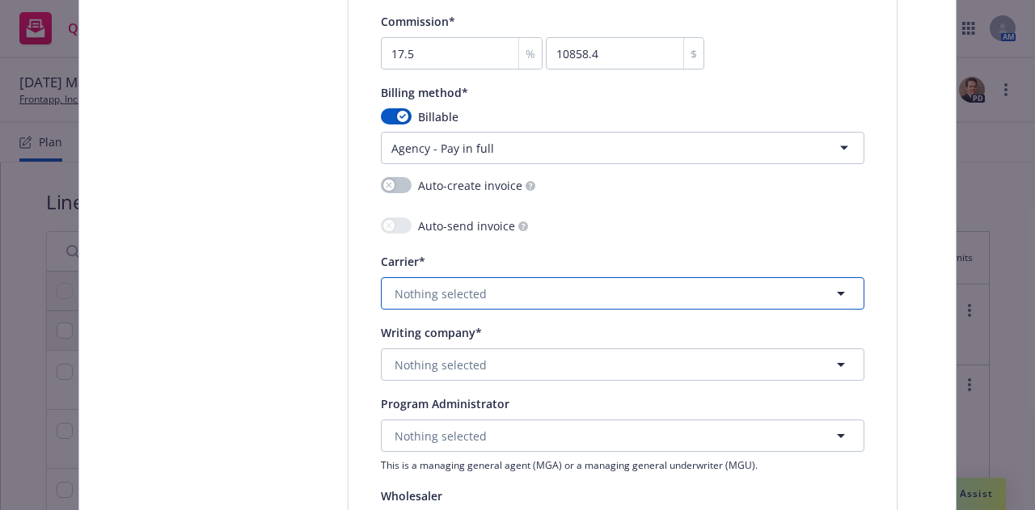
click at [573, 298] on button "Nothing selected" at bounding box center [623, 293] width 484 height 32
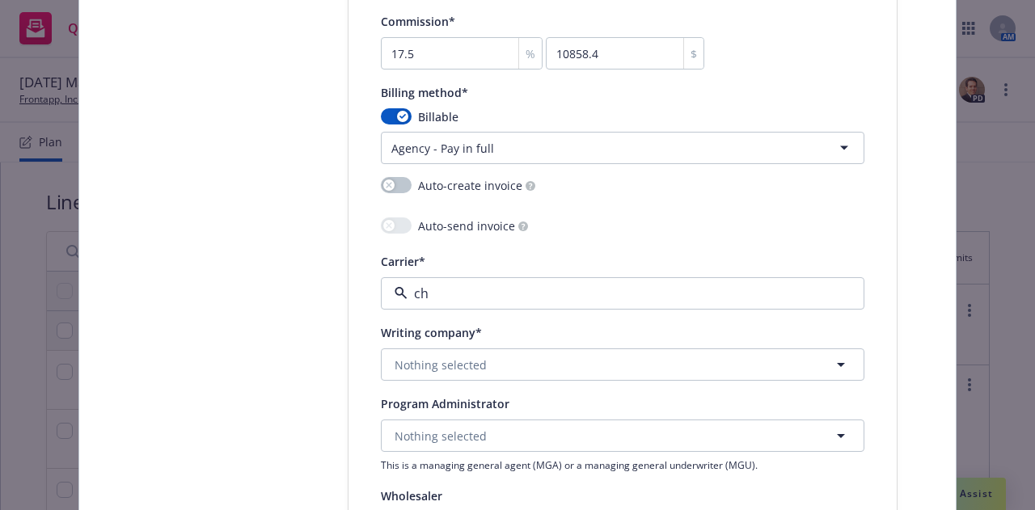
type input "chu"
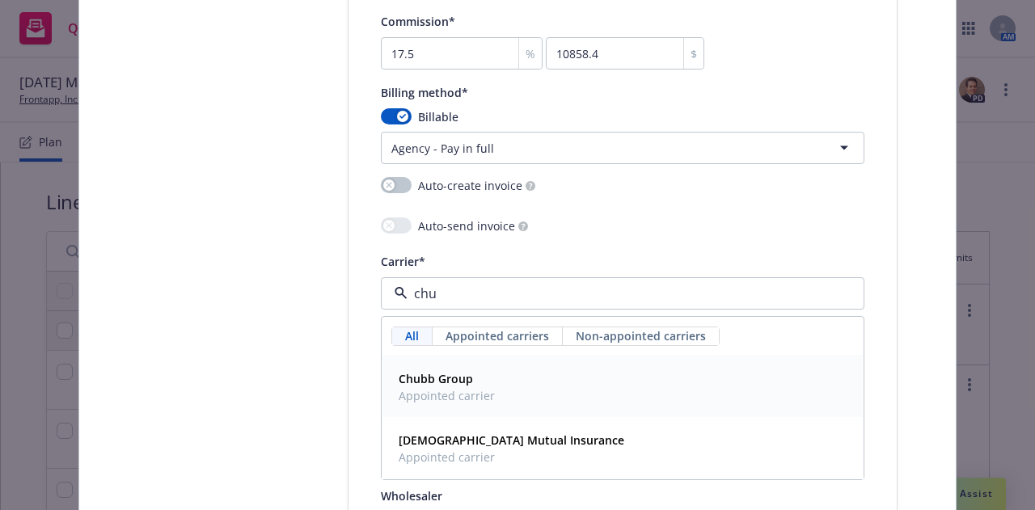
click at [488, 394] on div "Chubb Group Appointed carrier" at bounding box center [445, 387] width 106 height 40
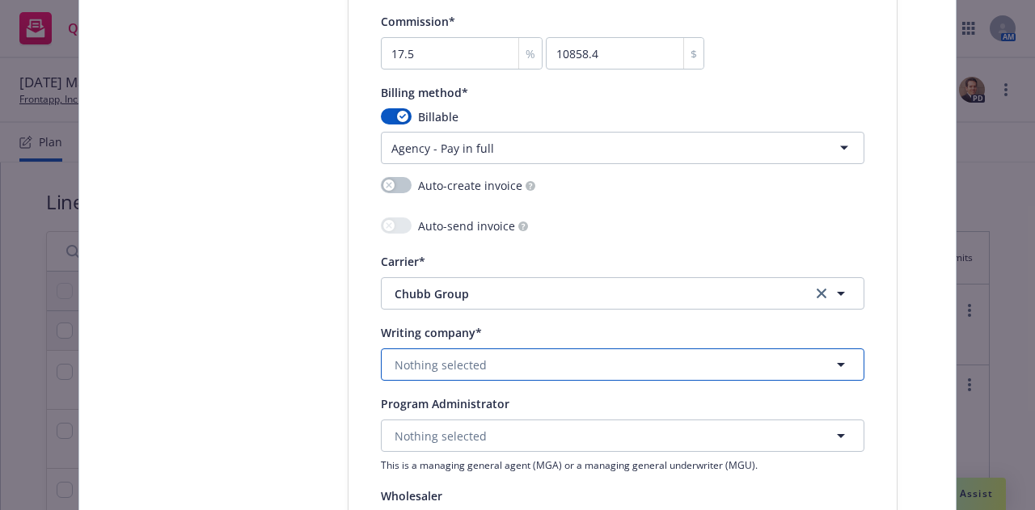
click at [488, 374] on button "Nothing selected" at bounding box center [623, 365] width 484 height 32
type input "fed"
click at [484, 399] on div "Federal Insurance Company Domestic - 20281" at bounding box center [473, 419] width 163 height 40
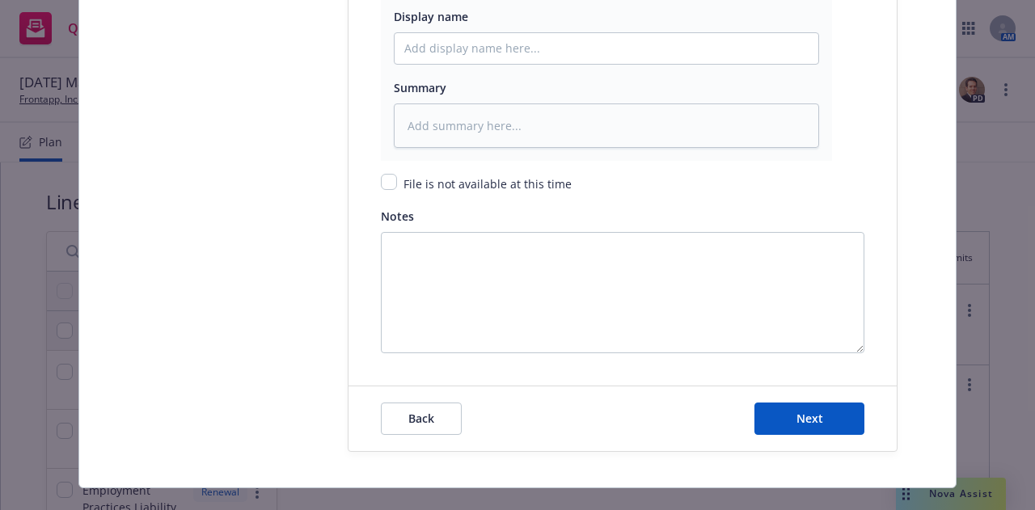
scroll to position [2221, 0]
click at [814, 417] on span "Next" at bounding box center [810, 417] width 27 height 15
type textarea "x"
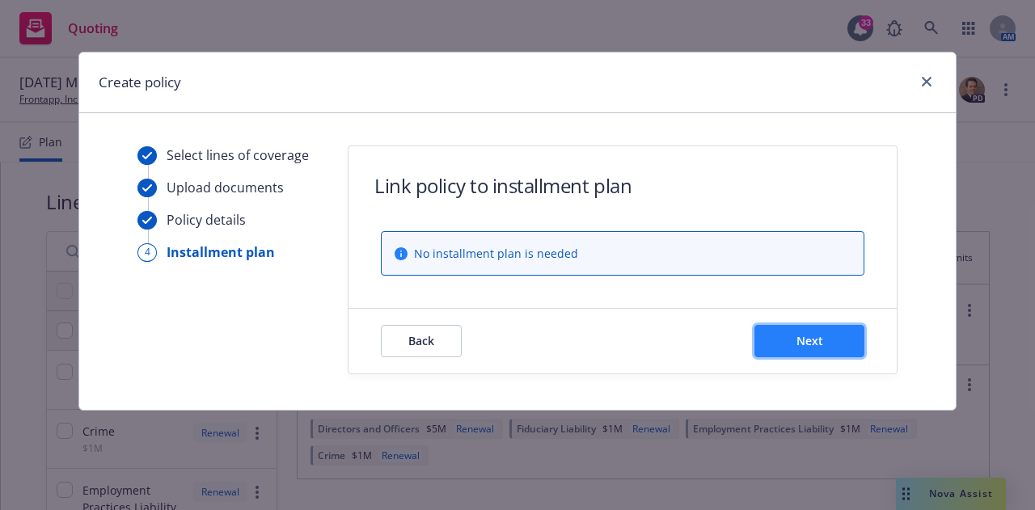
click at [799, 332] on button "Next" at bounding box center [809, 341] width 110 height 32
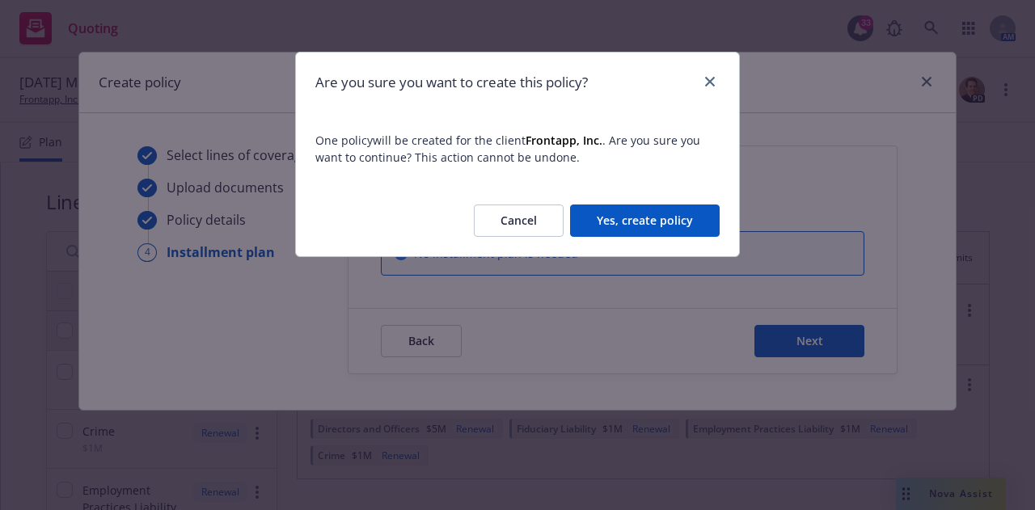
click at [645, 232] on button "Yes, create policy" at bounding box center [645, 221] width 150 height 32
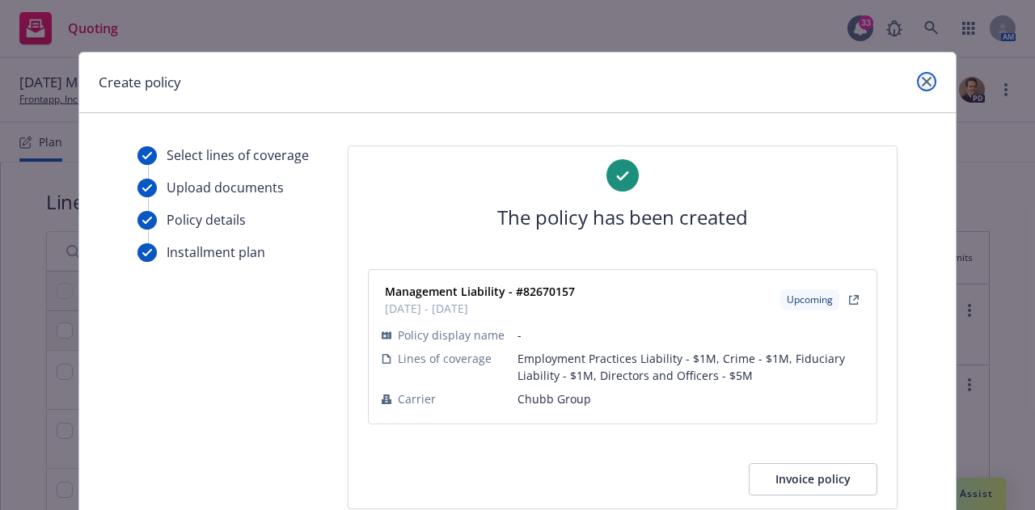
click at [922, 85] on icon "close" at bounding box center [927, 82] width 10 height 10
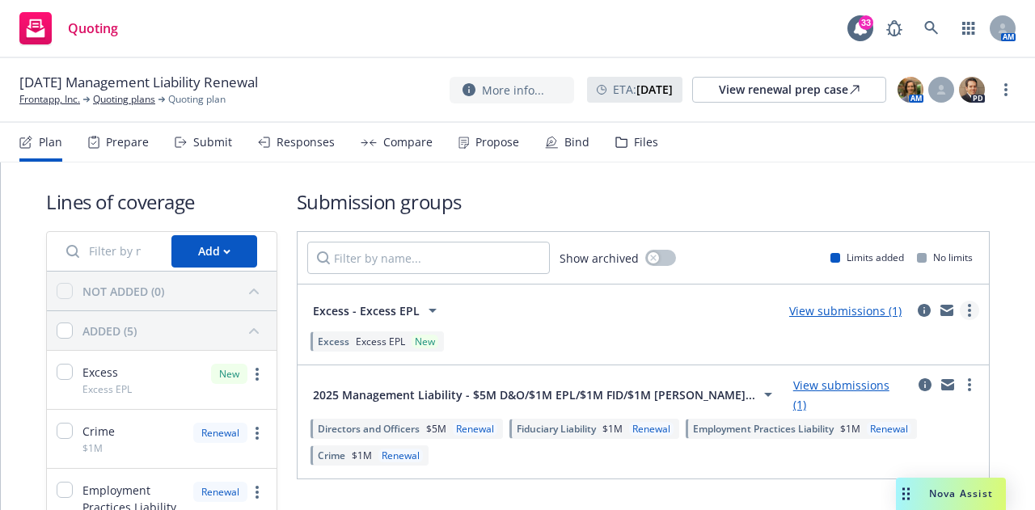
click at [968, 314] on circle "more" at bounding box center [969, 315] width 3 height 3
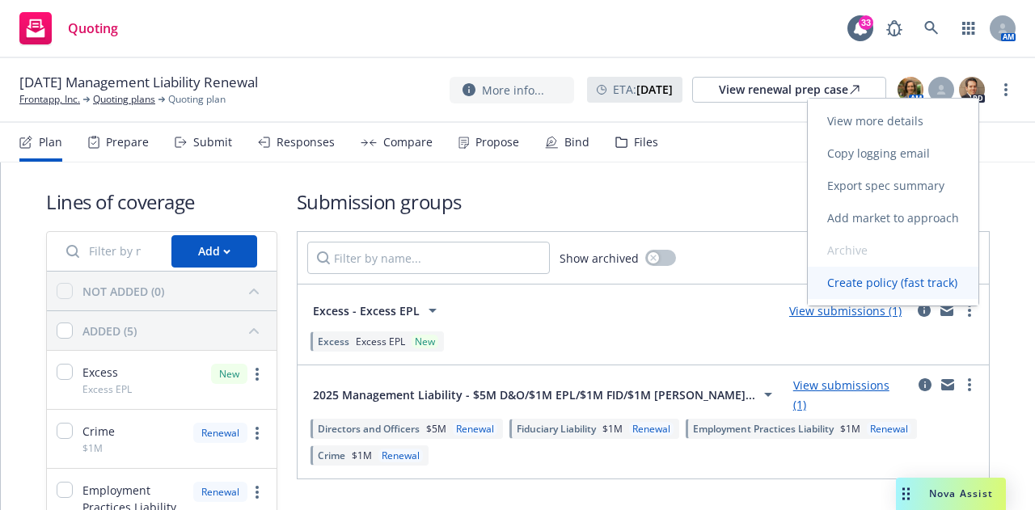
click at [905, 278] on span "Create policy (fast track)" at bounding box center [892, 282] width 169 height 15
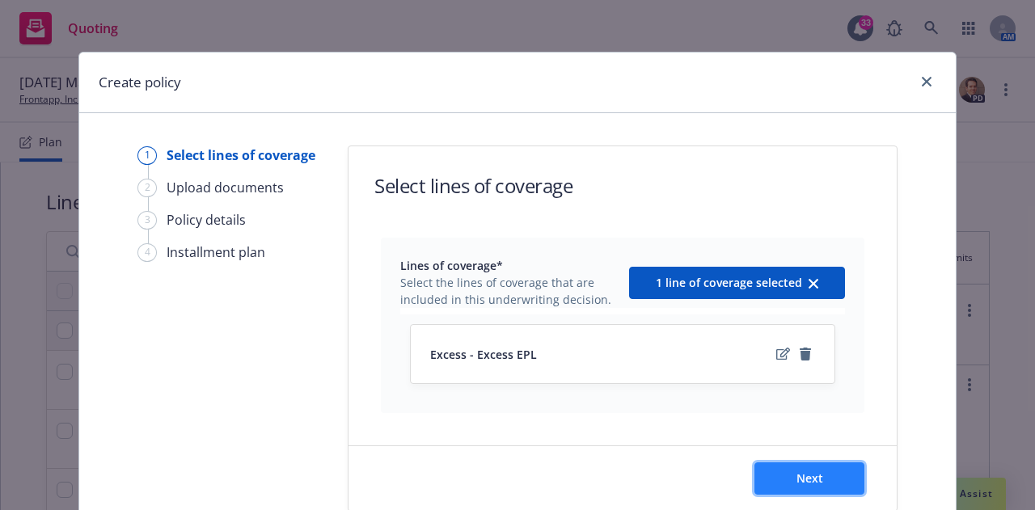
click at [788, 469] on button "Next" at bounding box center [809, 479] width 110 height 32
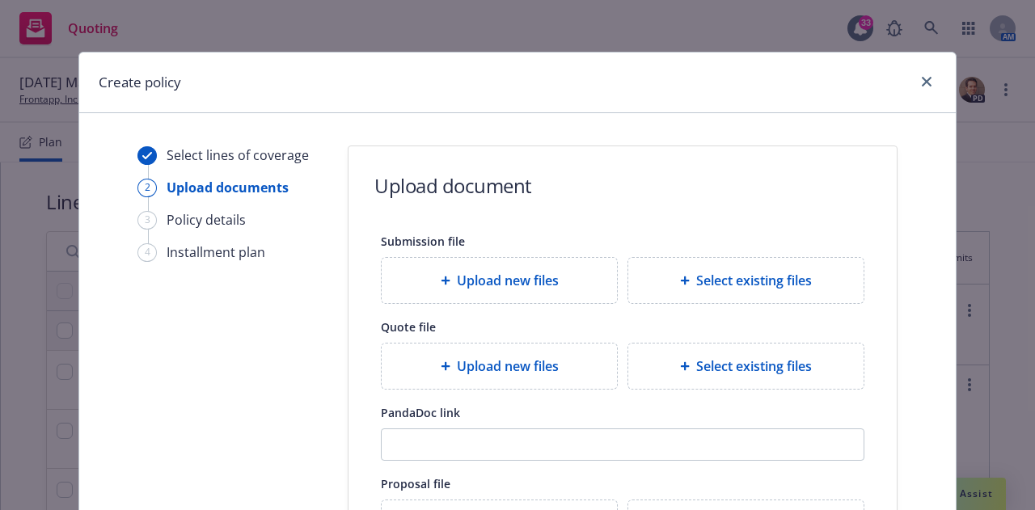
scroll to position [309, 0]
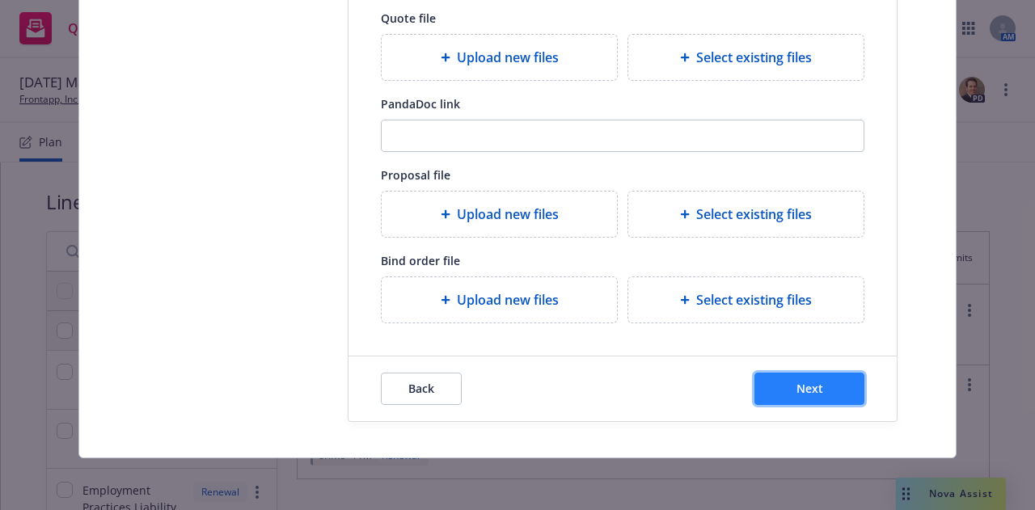
click at [800, 384] on span "Next" at bounding box center [810, 388] width 27 height 15
select select "12"
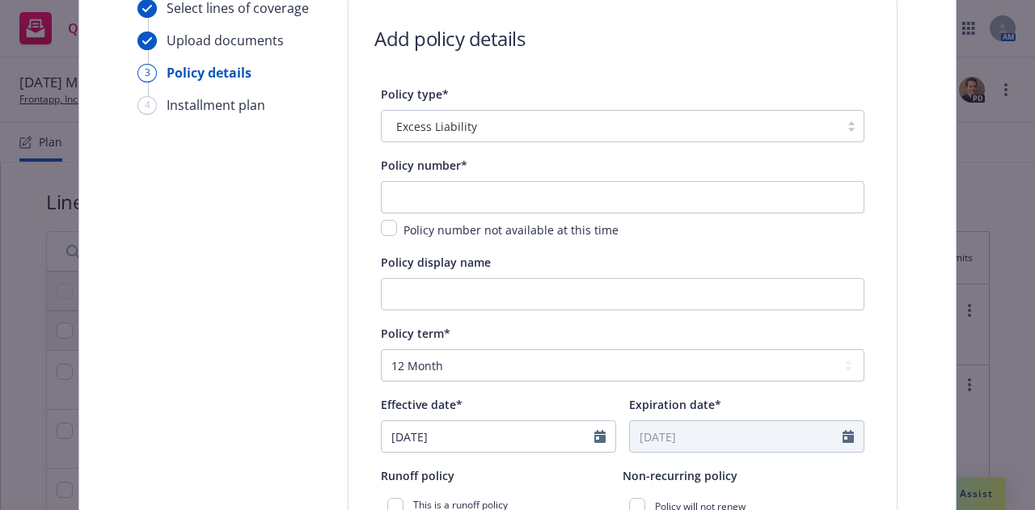
scroll to position [0, 0]
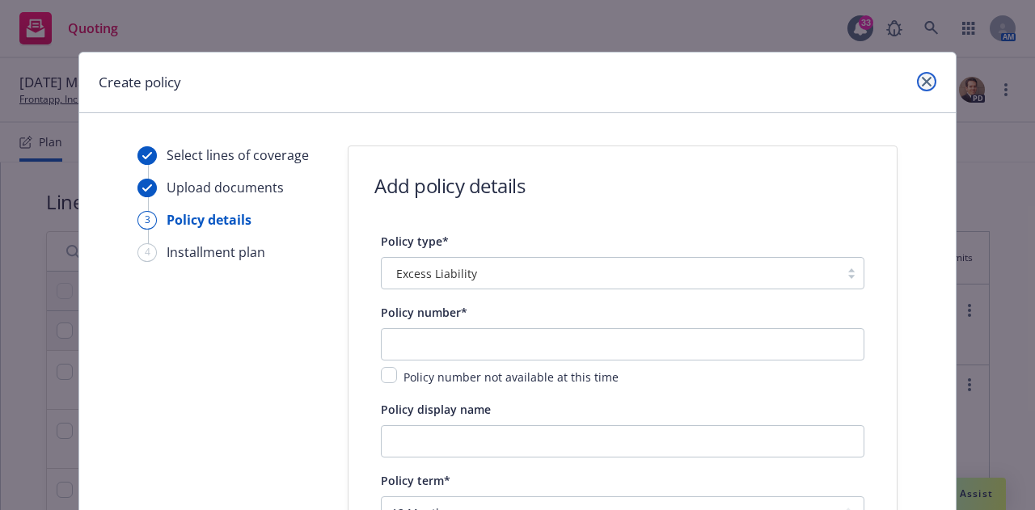
click at [922, 78] on icon "close" at bounding box center [927, 82] width 10 height 10
